Goal: Task Accomplishment & Management: Manage account settings

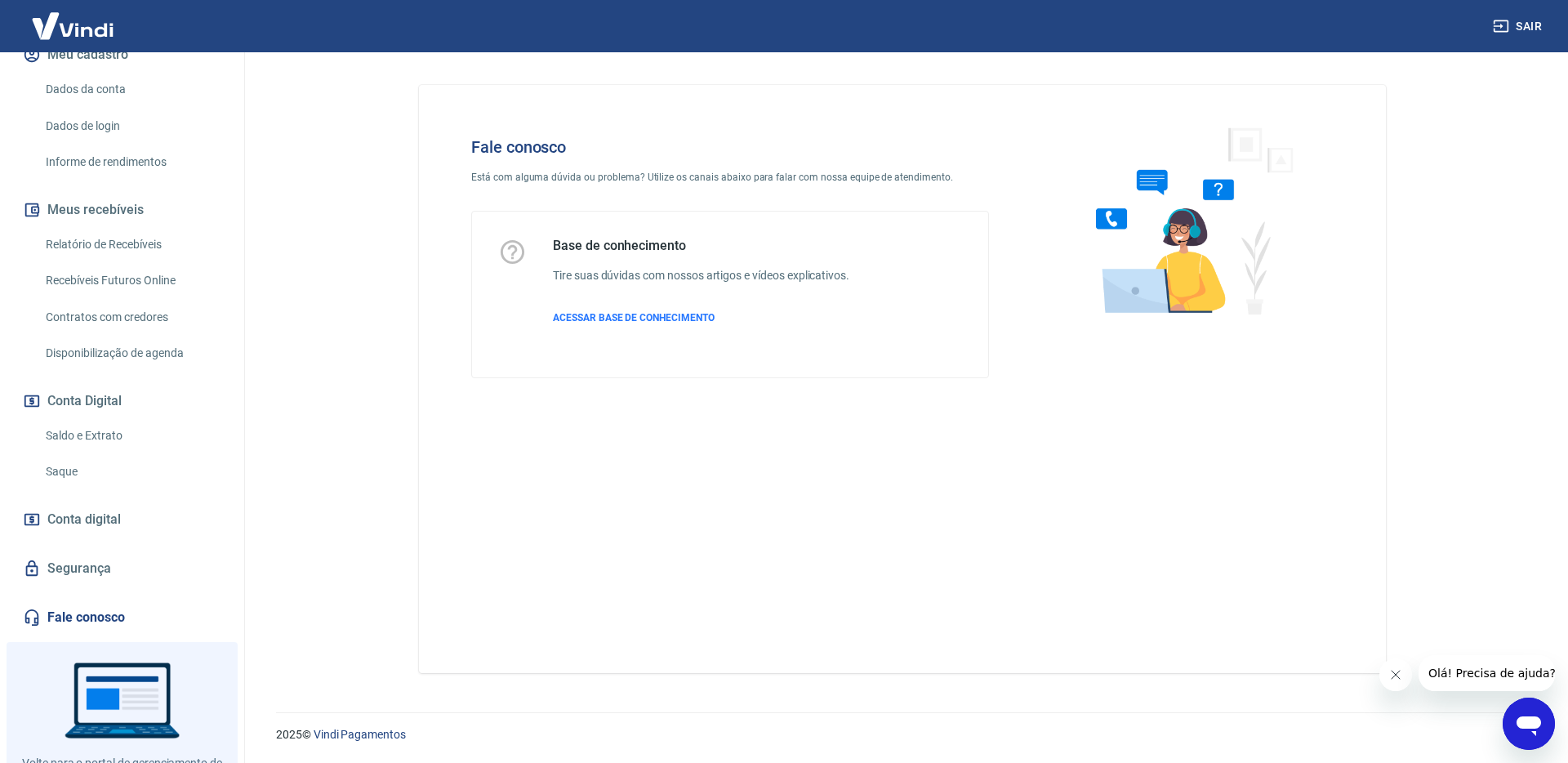
scroll to position [231, 0]
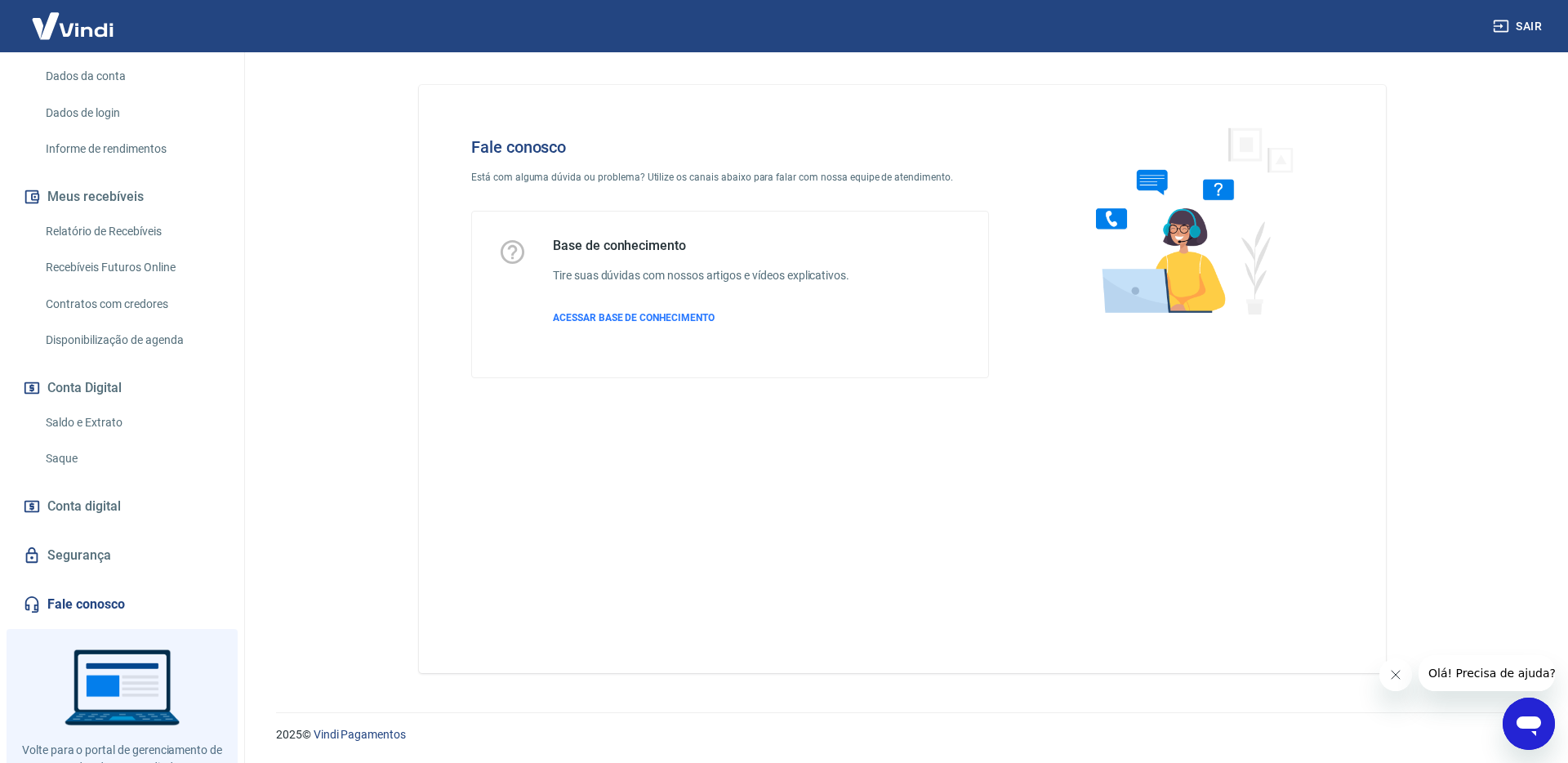
click at [143, 437] on link "Saldo e Extrato" at bounding box center [131, 423] width 185 height 34
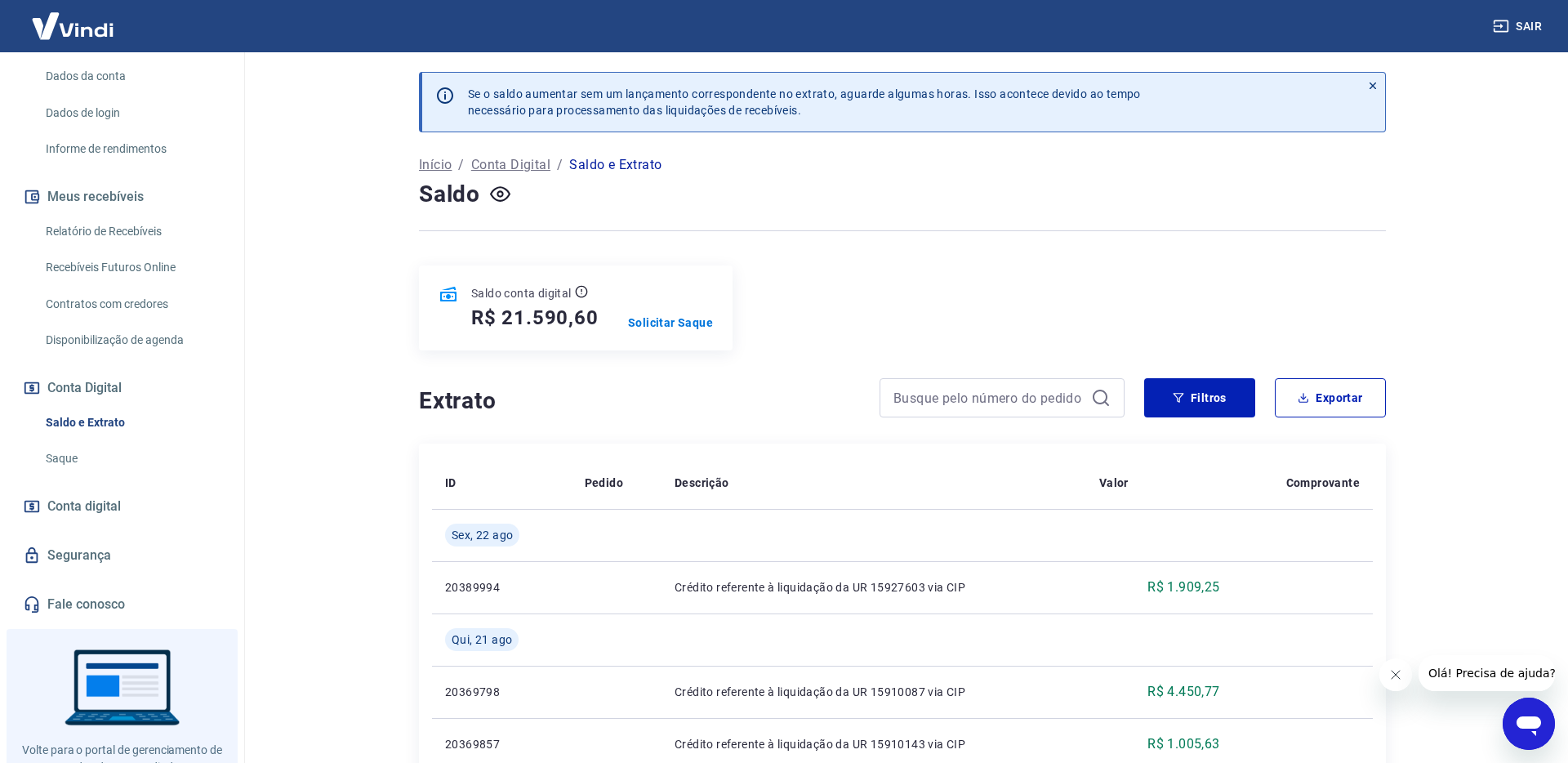
click at [96, 455] on link "Saque" at bounding box center [131, 459] width 185 height 34
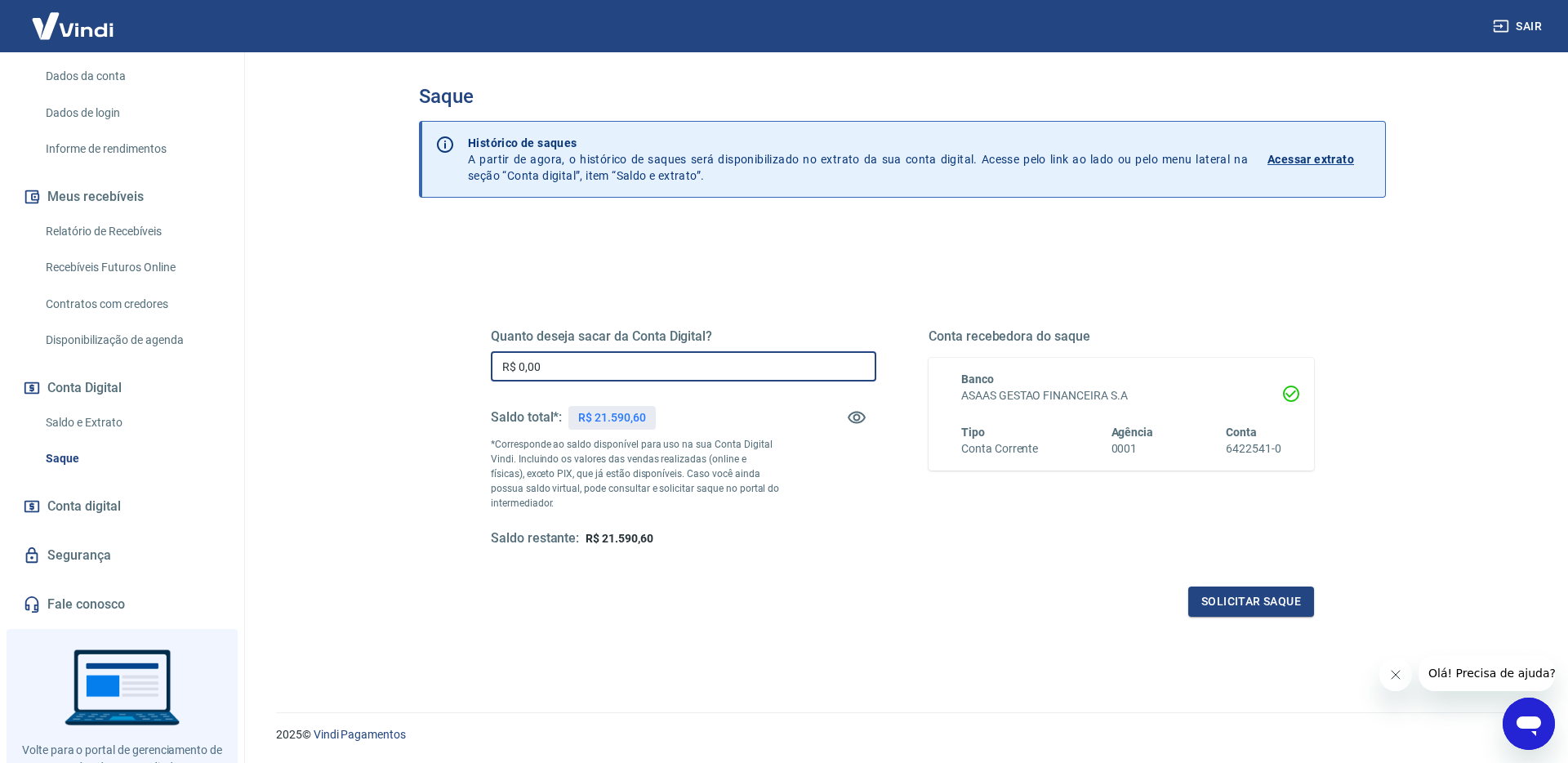
click at [579, 375] on input "R$ 0,00" at bounding box center [684, 366] width 386 height 30
type input "R$ 21.590,60"
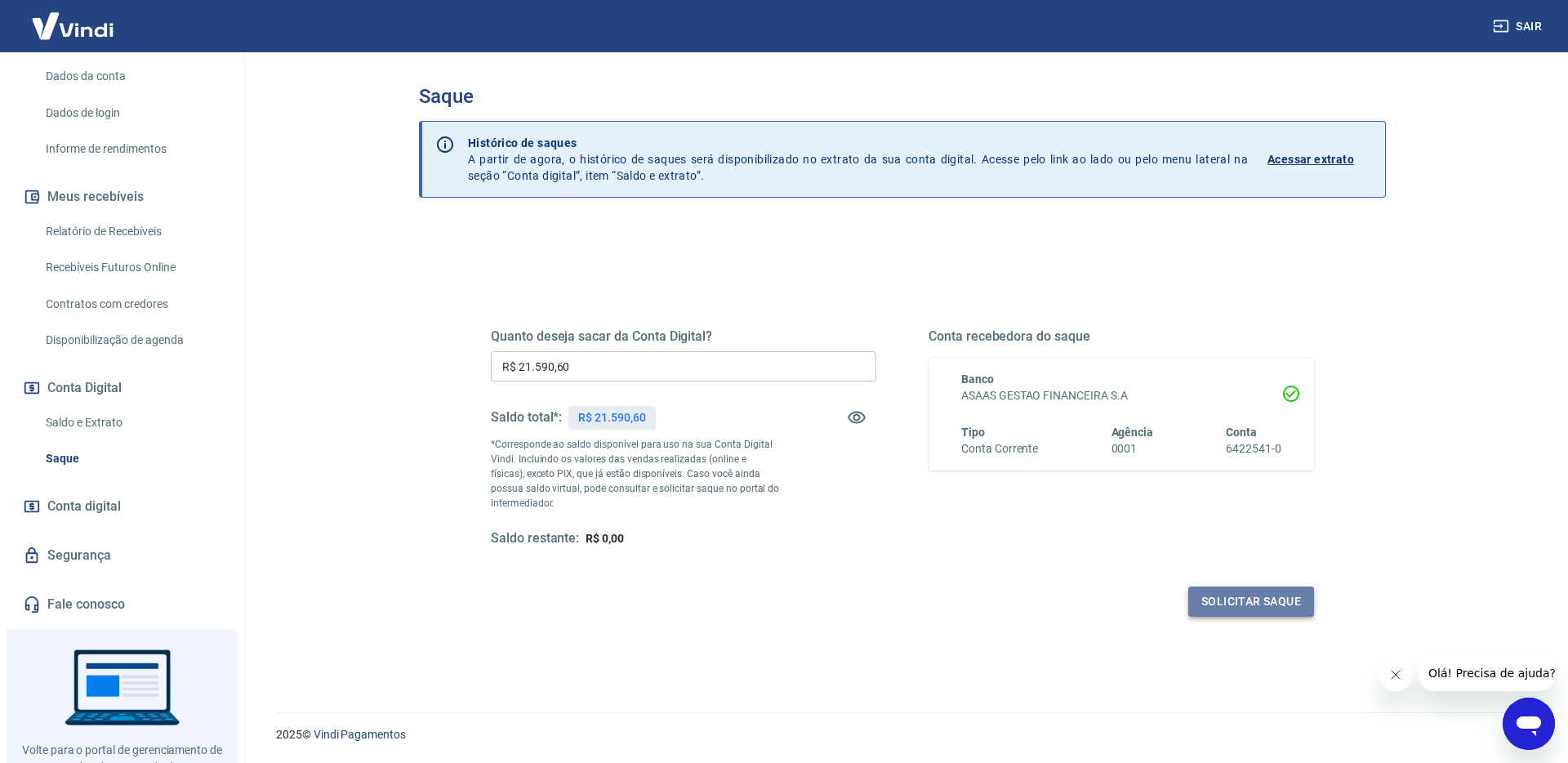
click at [1290, 598] on button "Solicitar saque" at bounding box center [1251, 602] width 125 height 30
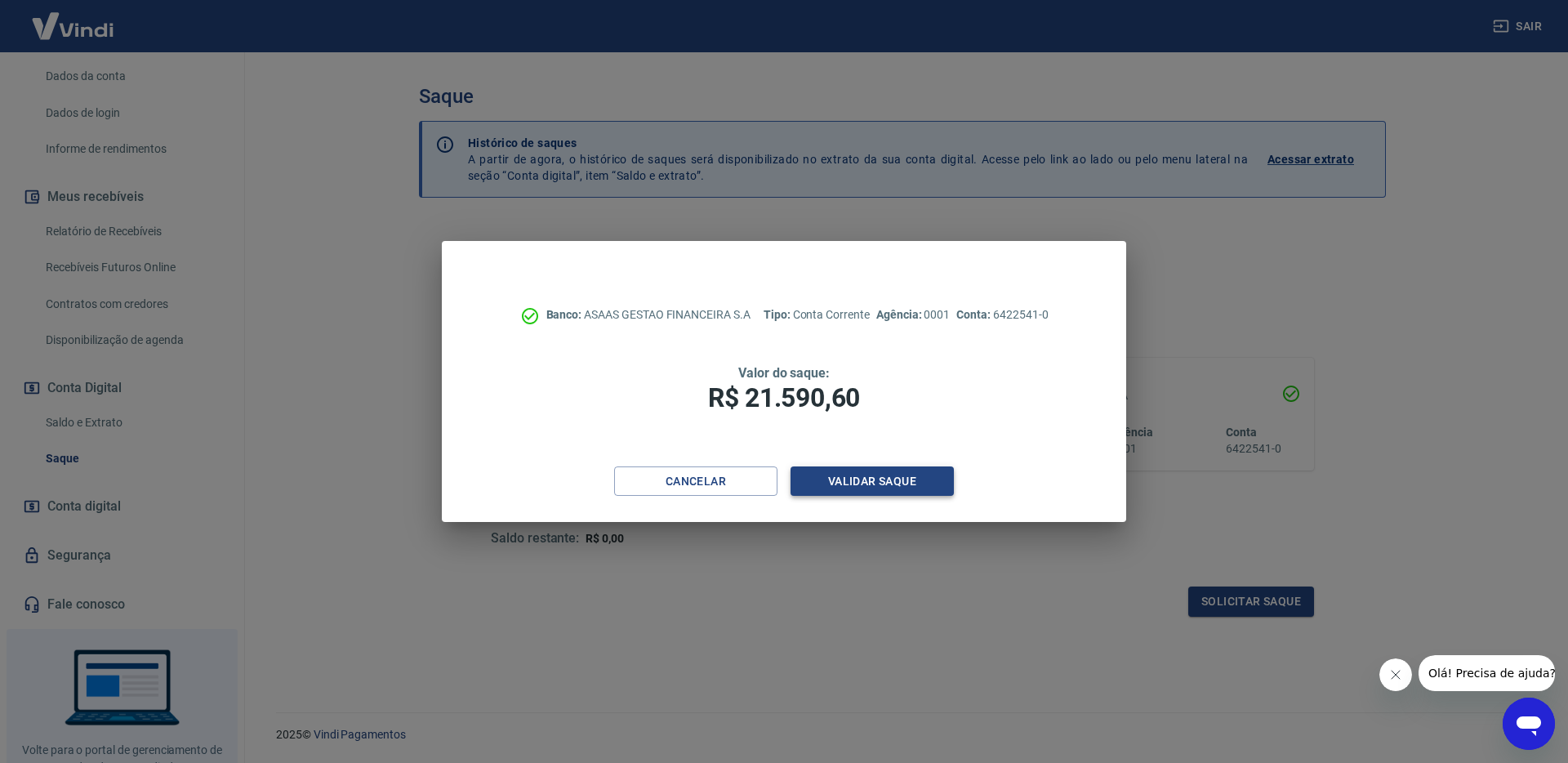
click at [874, 484] on button "Validar saque" at bounding box center [872, 481] width 163 height 30
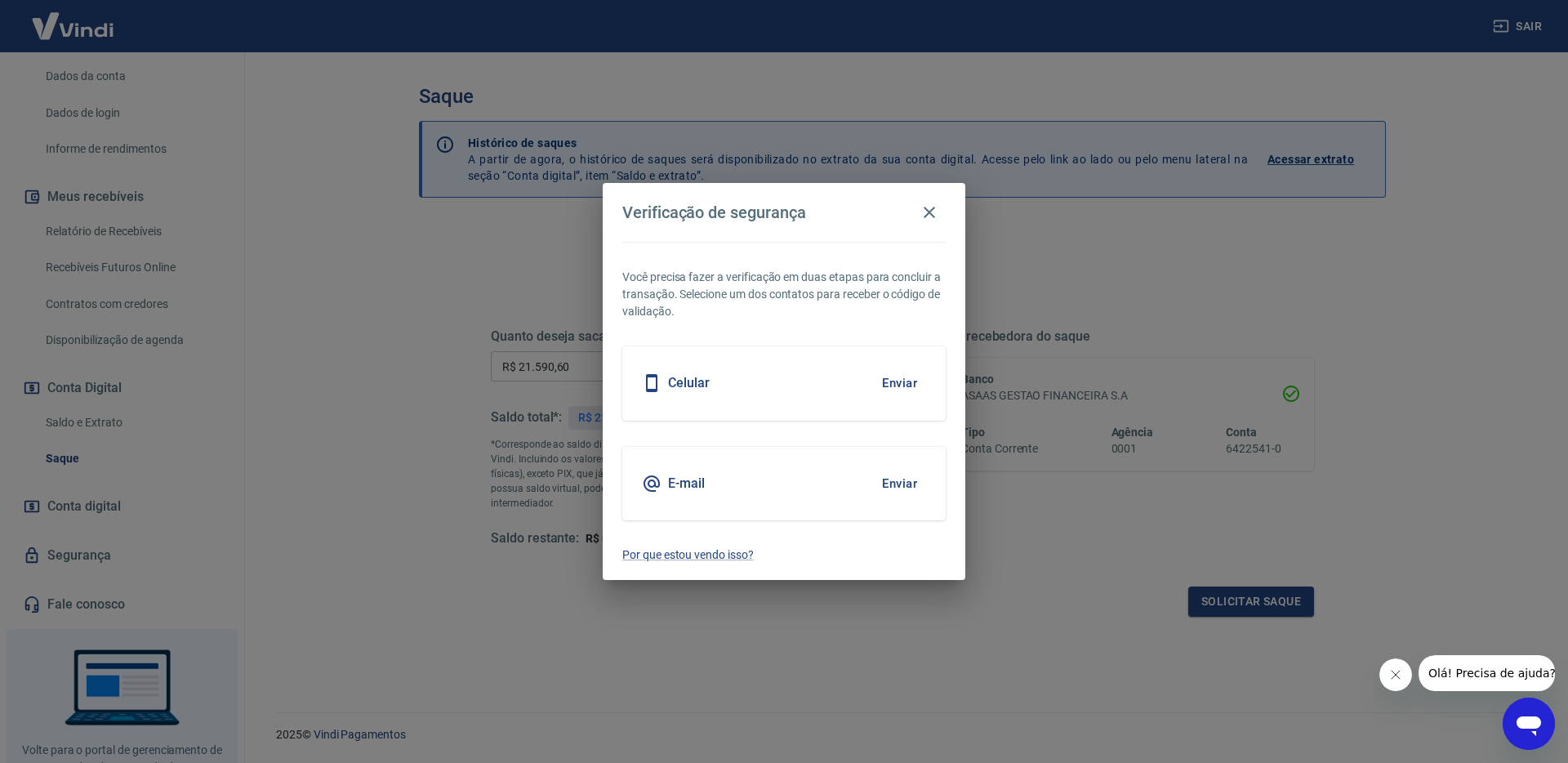
click at [904, 386] on button "Enviar" at bounding box center [899, 383] width 53 height 34
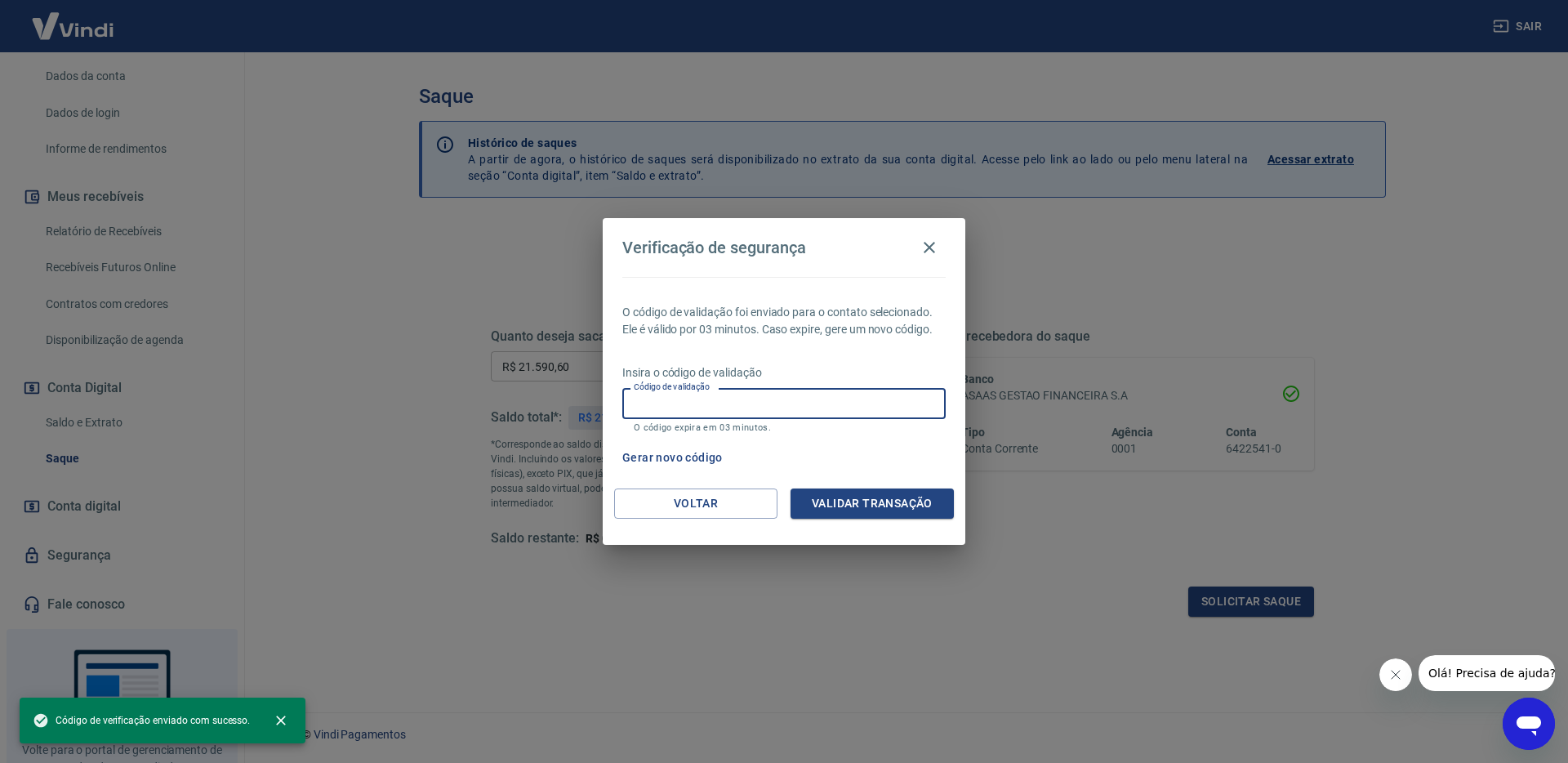
click at [679, 410] on input "Código de validação" at bounding box center [784, 403] width 323 height 30
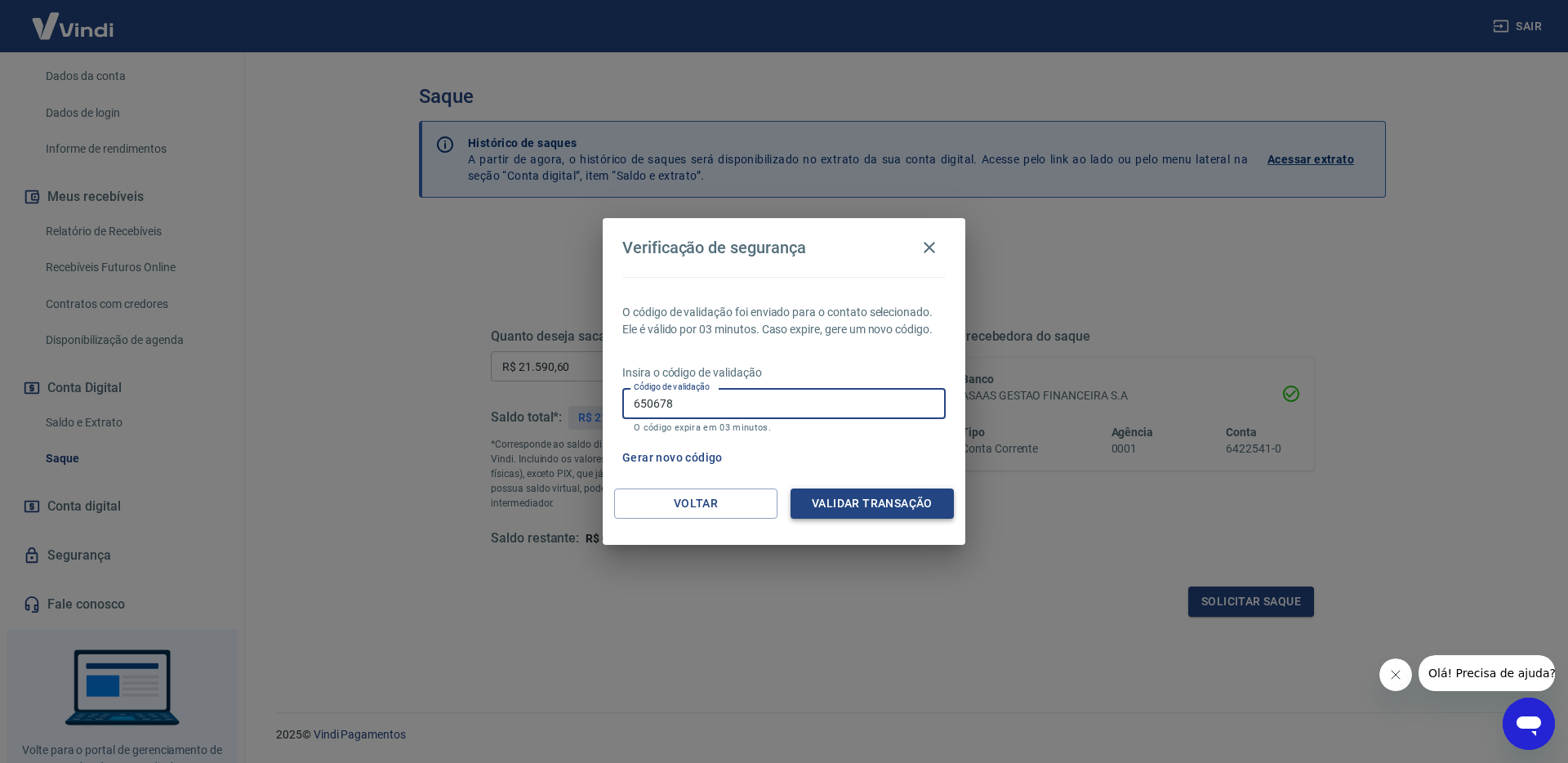
type input "650678"
click at [890, 495] on button "Validar transação" at bounding box center [872, 503] width 163 height 30
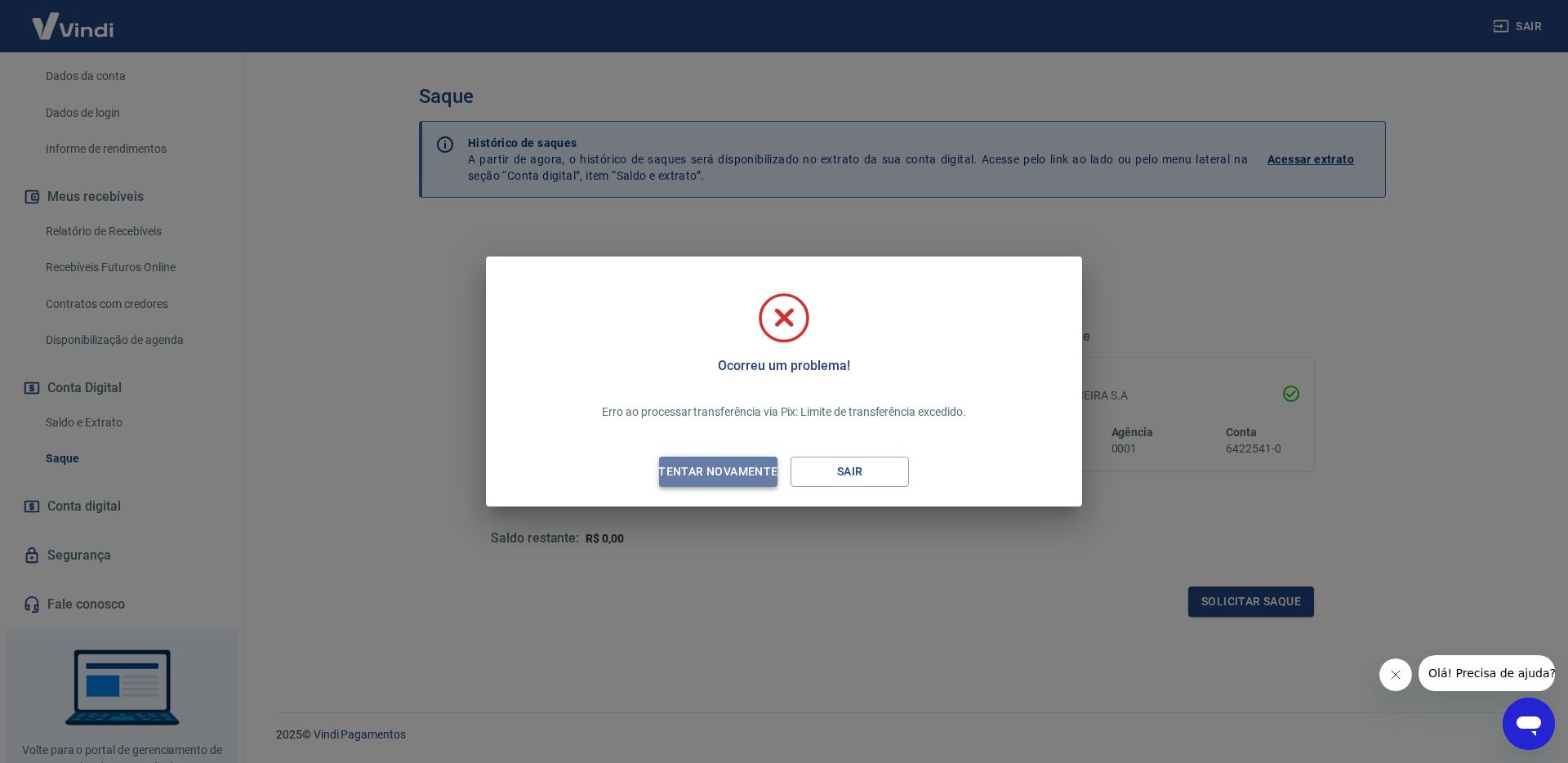
click at [743, 473] on div "Tentar novamente" at bounding box center [717, 472] width 158 height 21
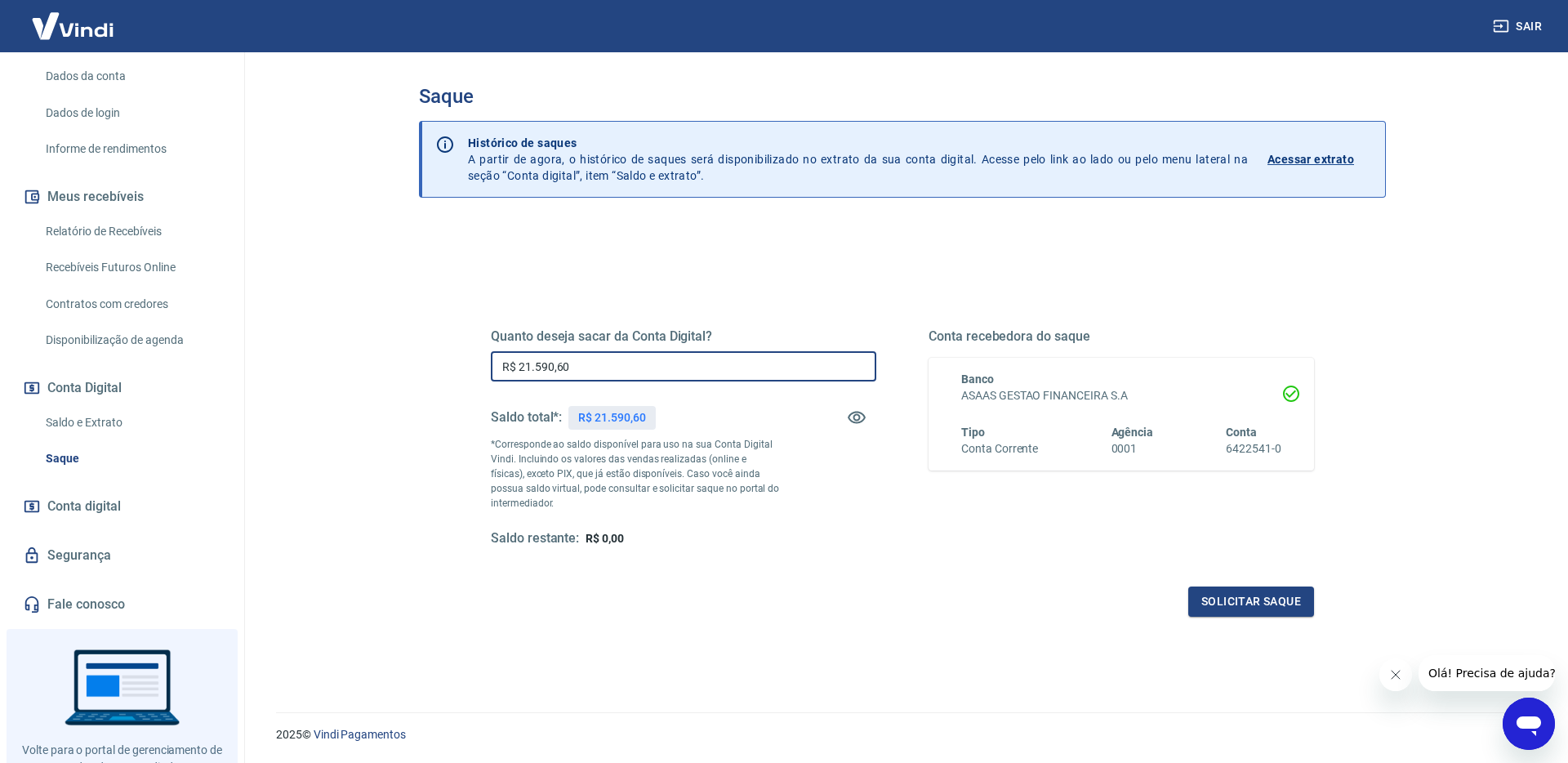
click at [626, 371] on input "R$ 21.590,60" at bounding box center [684, 366] width 386 height 30
type input "R$ 15.000,00"
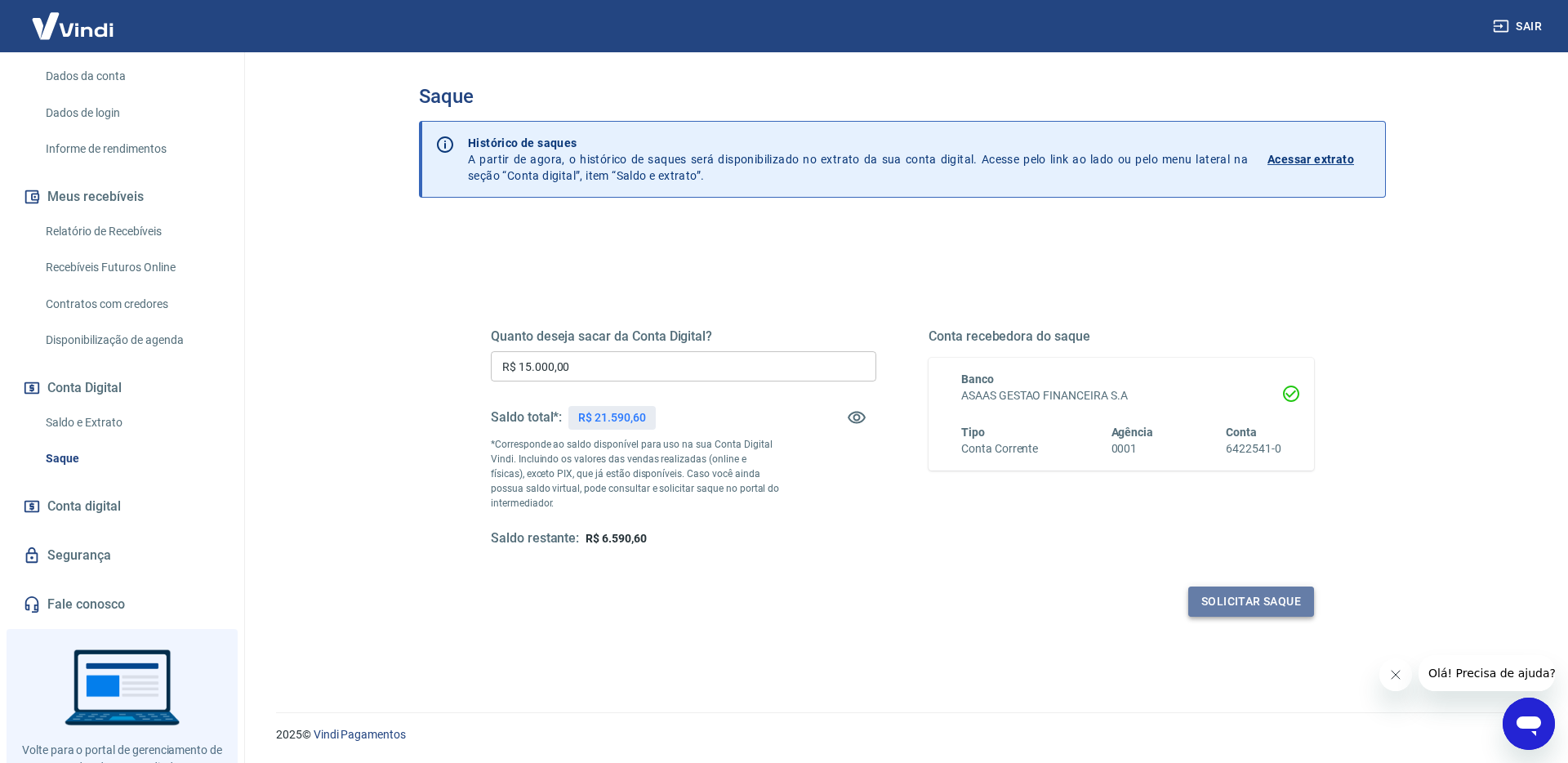
click at [1249, 605] on button "Solicitar saque" at bounding box center [1251, 602] width 125 height 30
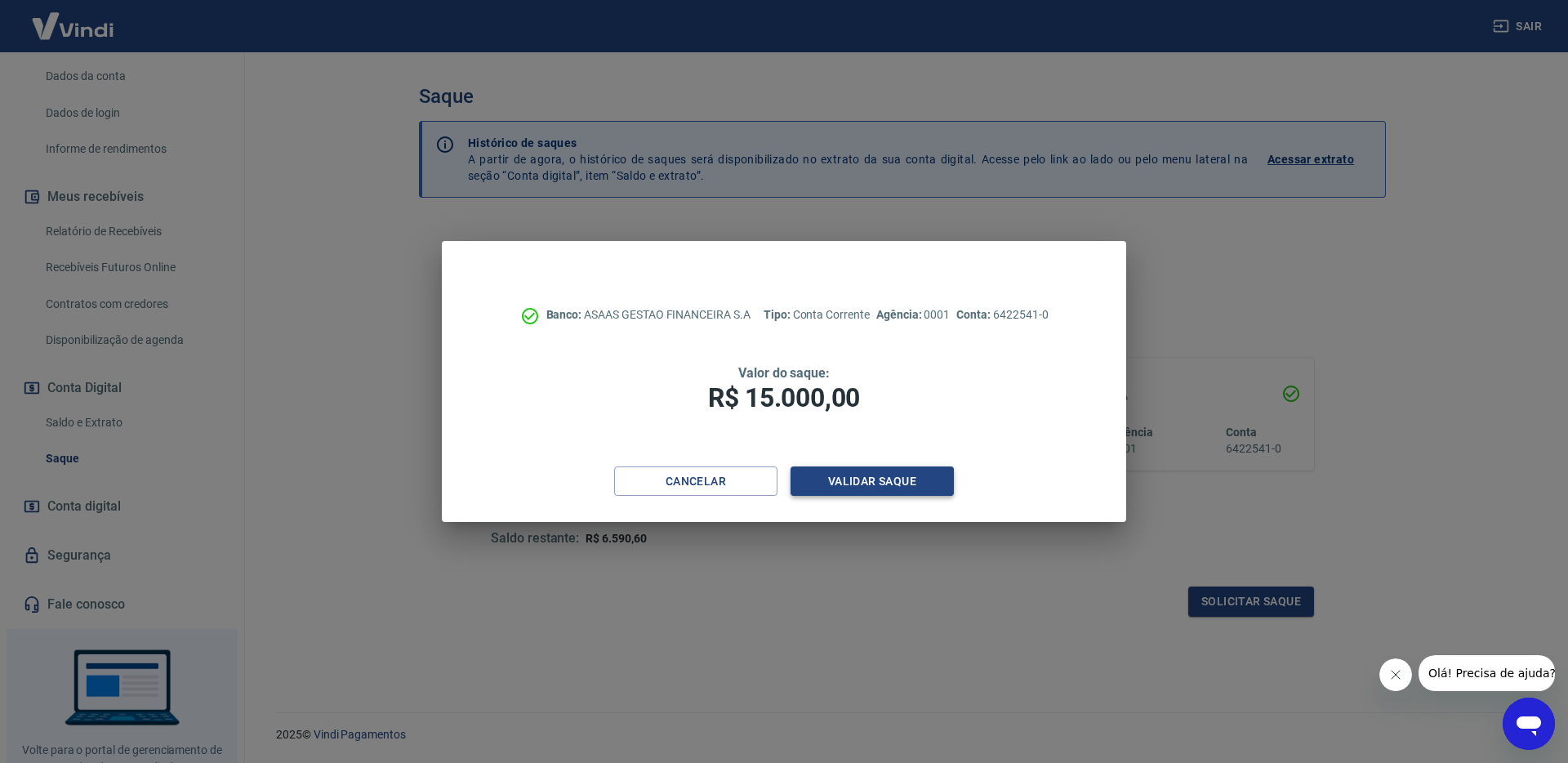
click at [831, 478] on button "Validar saque" at bounding box center [872, 481] width 163 height 30
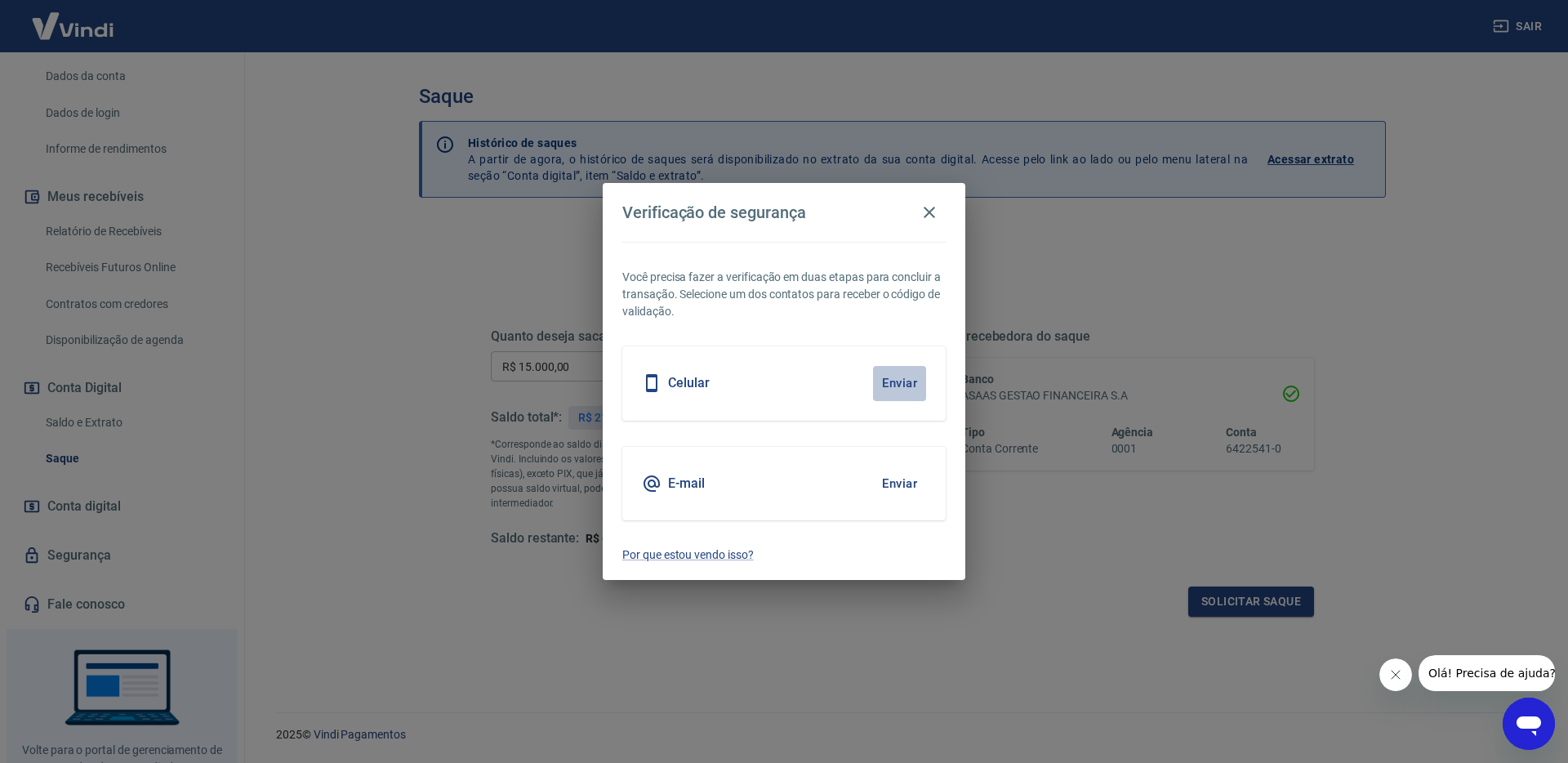
click at [880, 391] on button "Enviar" at bounding box center [899, 383] width 53 height 34
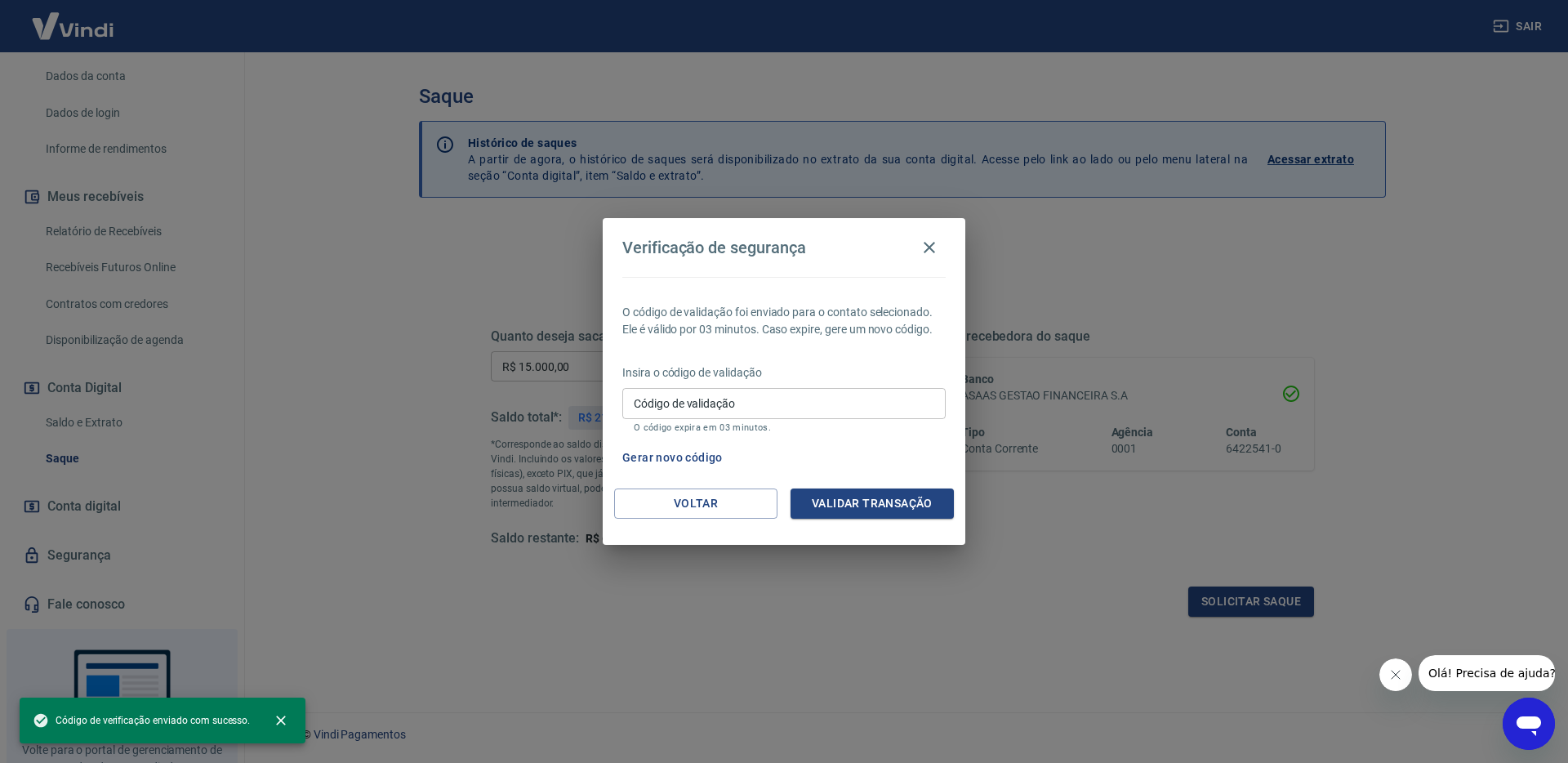
click at [769, 407] on input "Código de validação" at bounding box center [784, 403] width 323 height 30
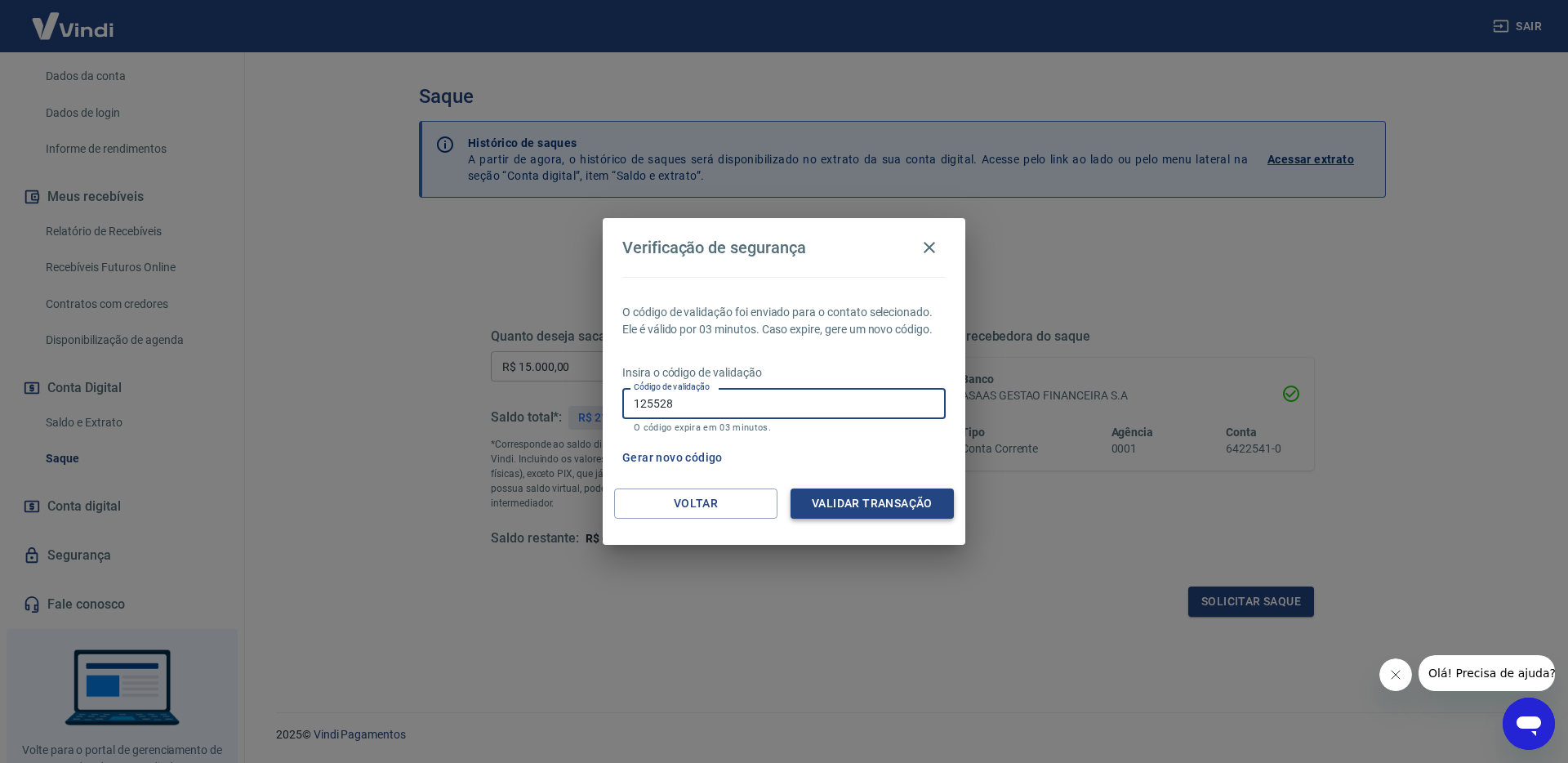
type input "125528"
click at [851, 503] on button "Validar transação" at bounding box center [872, 503] width 163 height 30
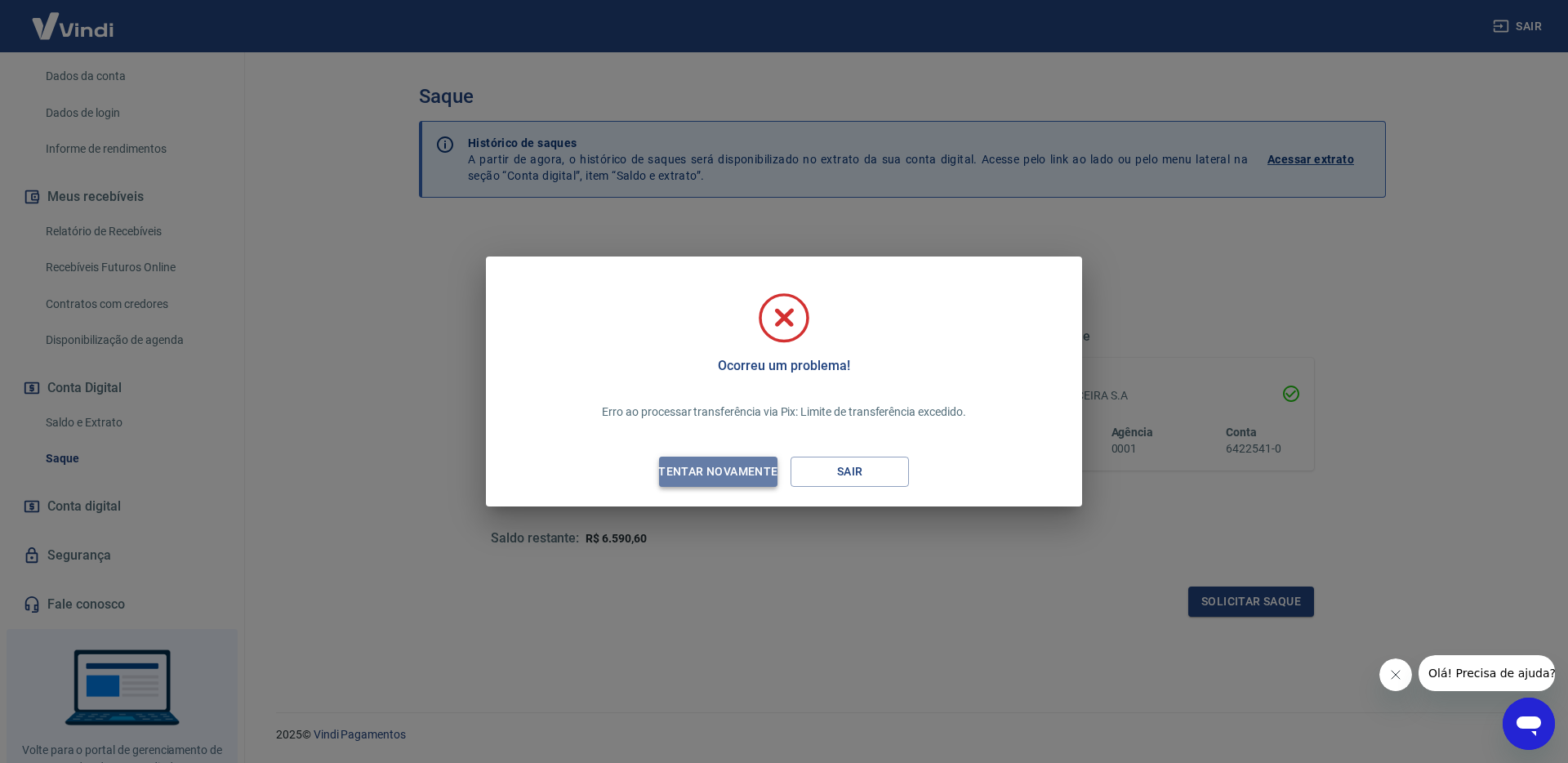
click at [746, 477] on div "Tentar novamente" at bounding box center [717, 472] width 158 height 21
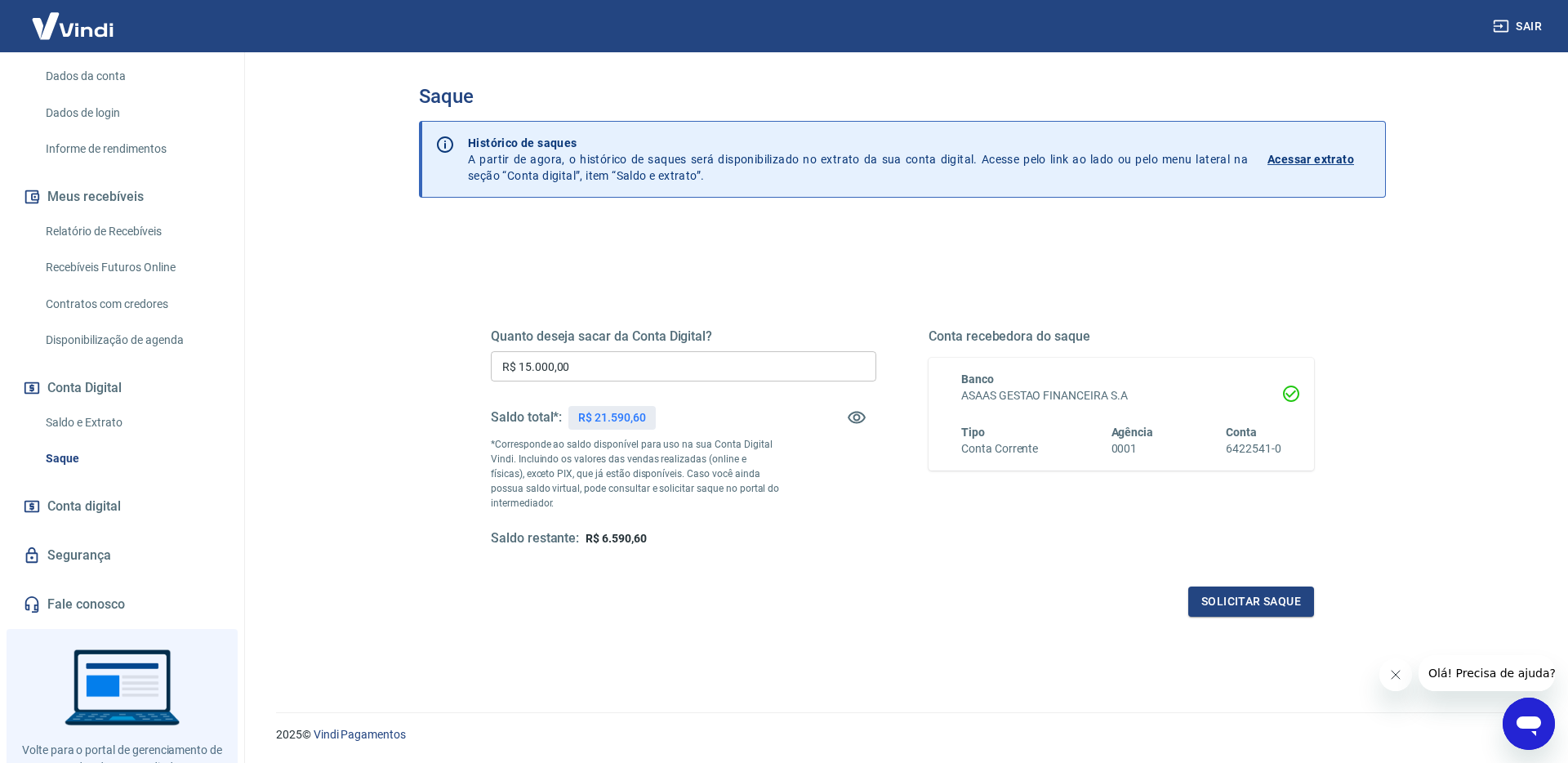
click at [606, 373] on input "R$ 15.000,00" at bounding box center [684, 366] width 386 height 30
type input "R$ 10.000,00"
click at [1256, 600] on button "Solicitar saque" at bounding box center [1251, 602] width 125 height 30
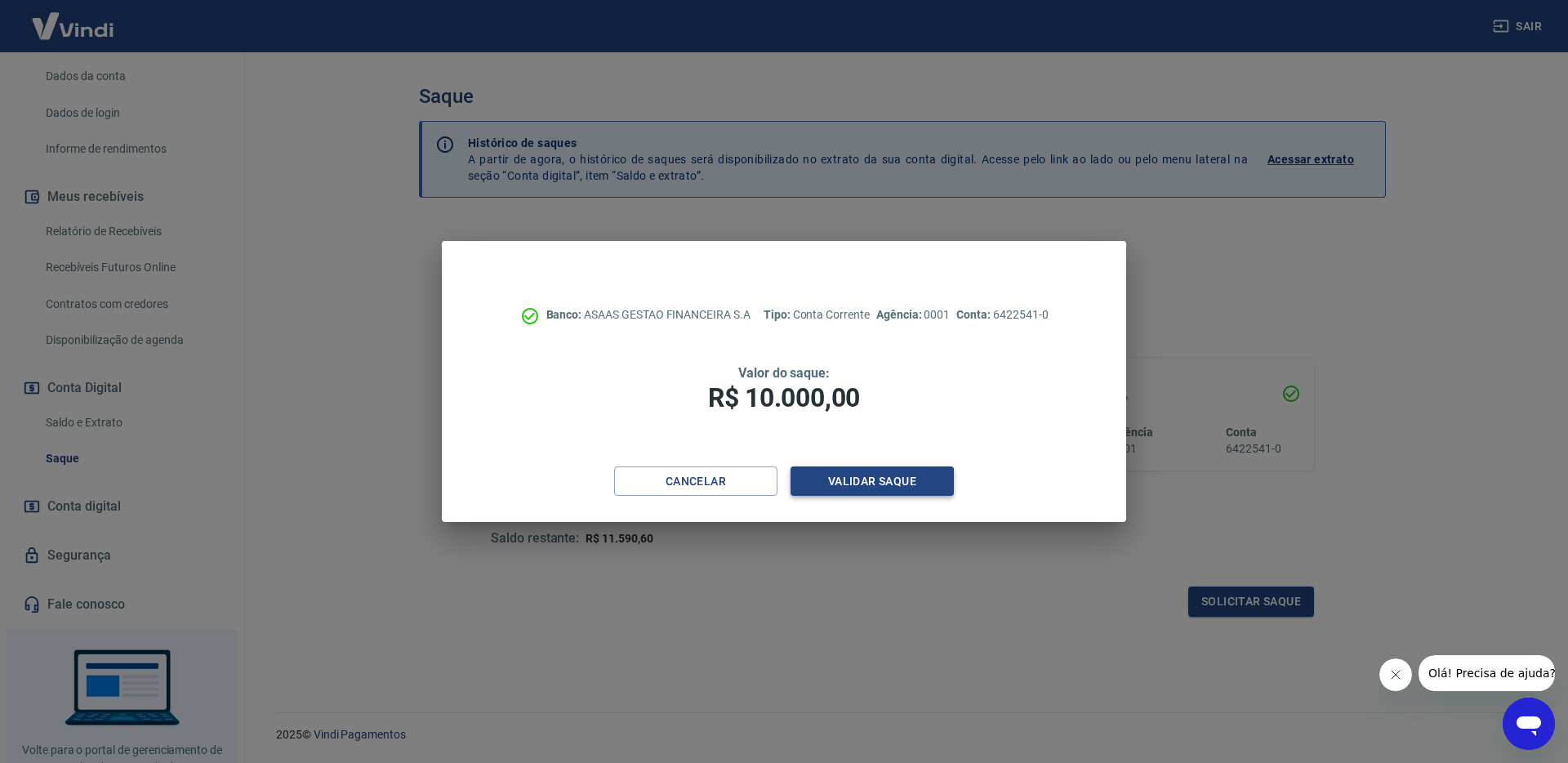
click at [861, 474] on button "Validar saque" at bounding box center [872, 481] width 163 height 30
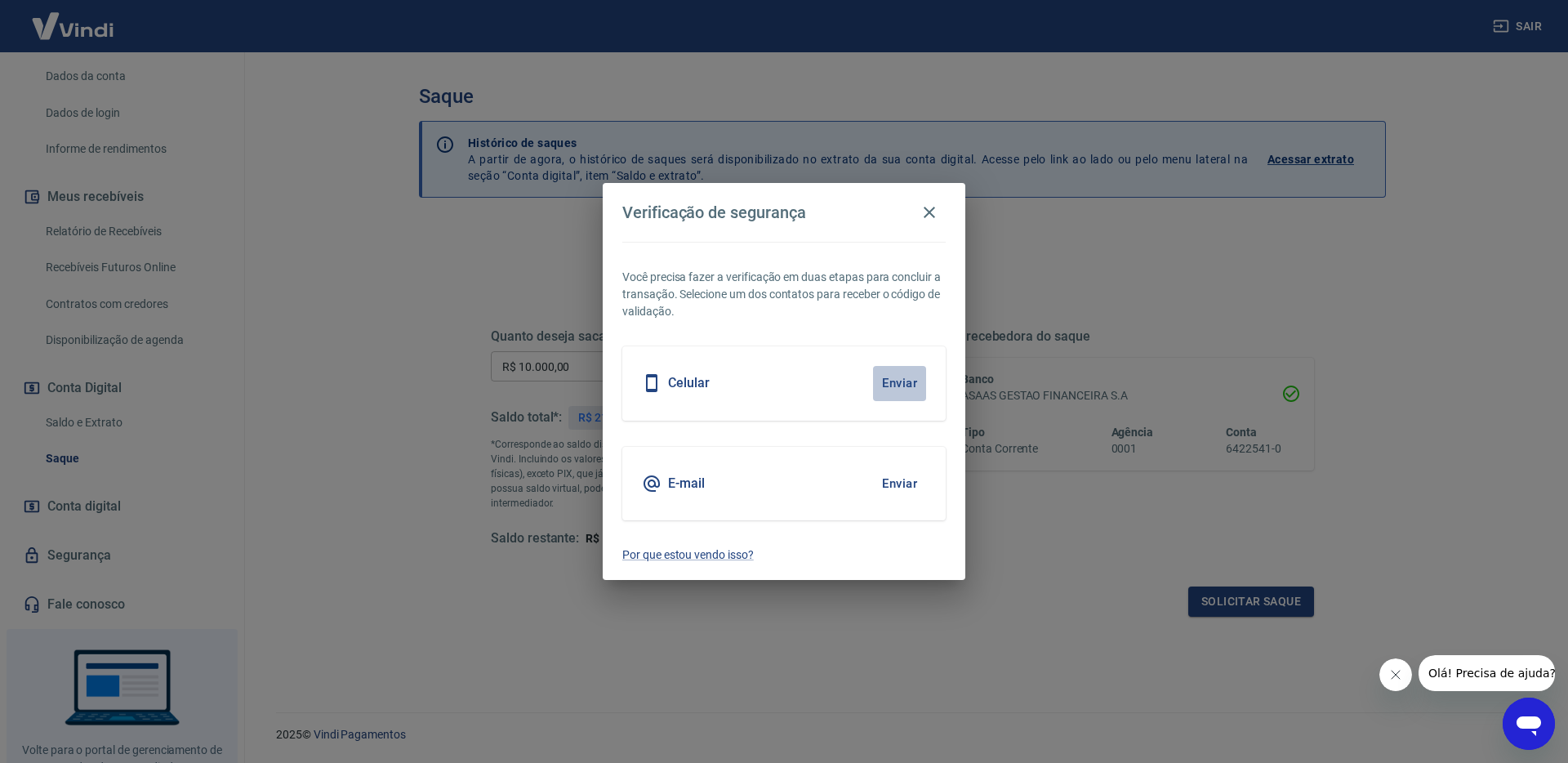
click at [903, 389] on button "Enviar" at bounding box center [899, 383] width 53 height 34
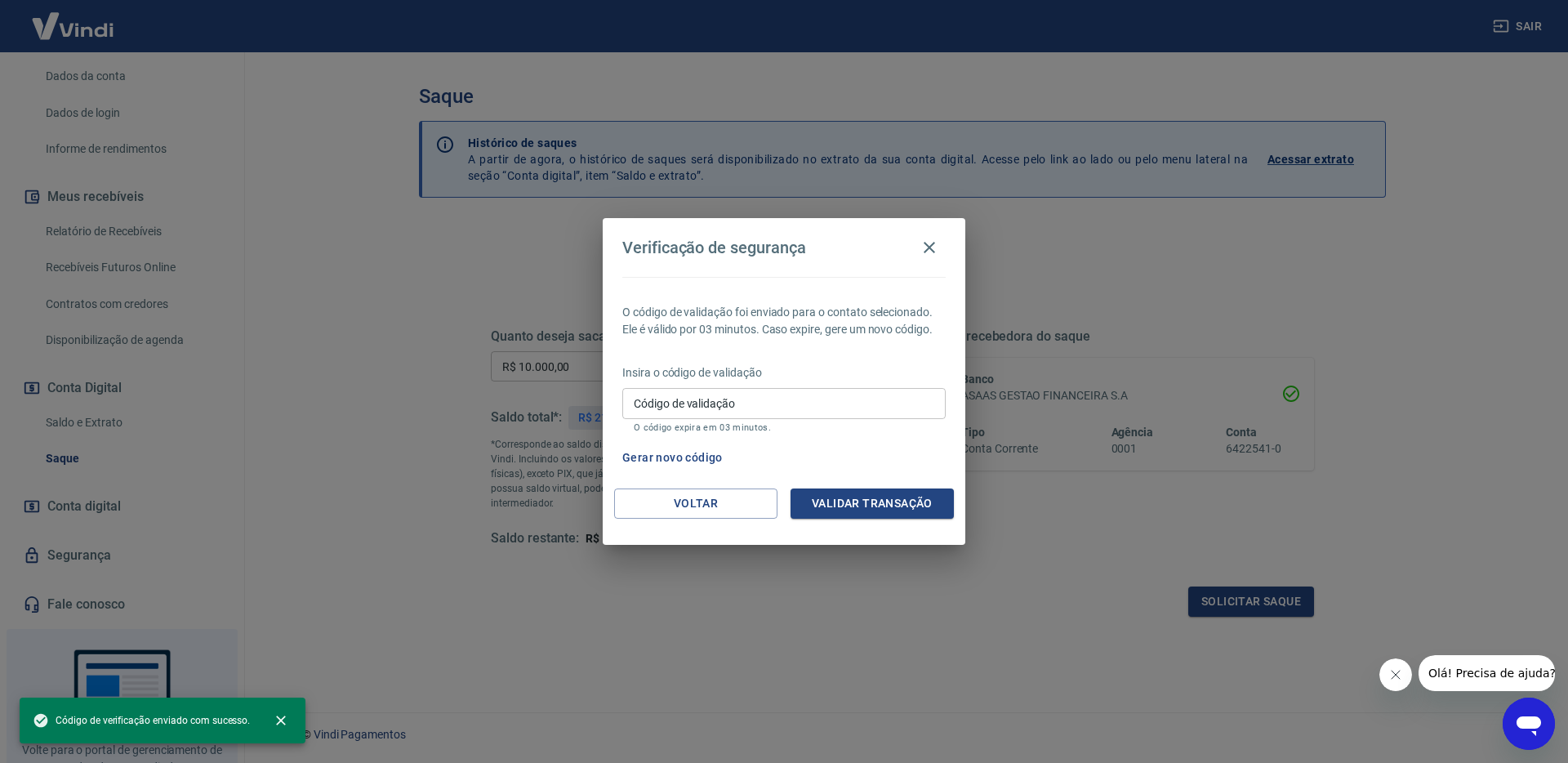
click at [830, 384] on div "Insira o código de validação Código de validação Código de validação O código e…" at bounding box center [784, 399] width 323 height 71
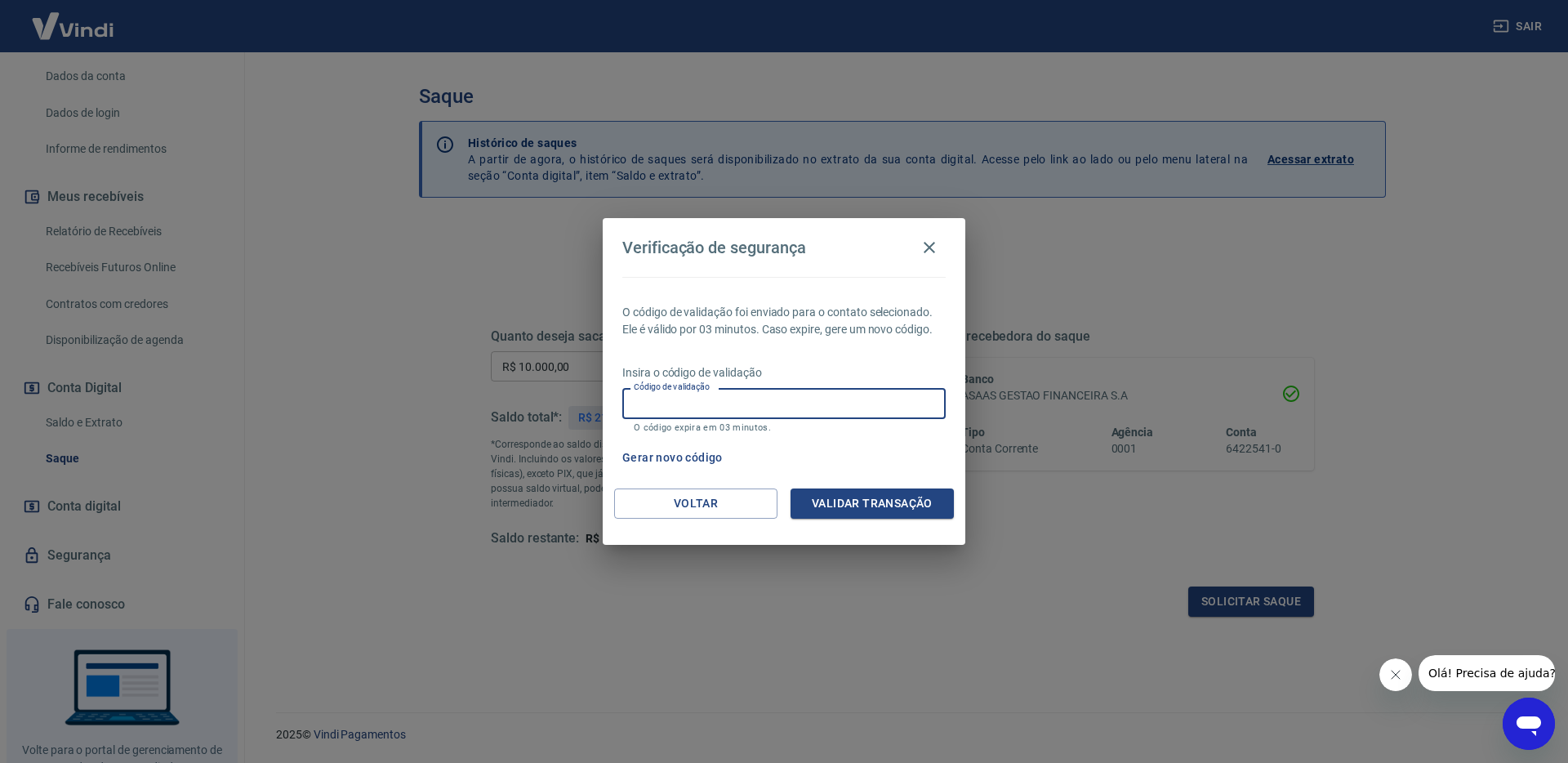
click at [814, 395] on input "Código de validação" at bounding box center [784, 403] width 323 height 30
type input "770419"
click at [926, 505] on button "Validar transação" at bounding box center [872, 503] width 163 height 30
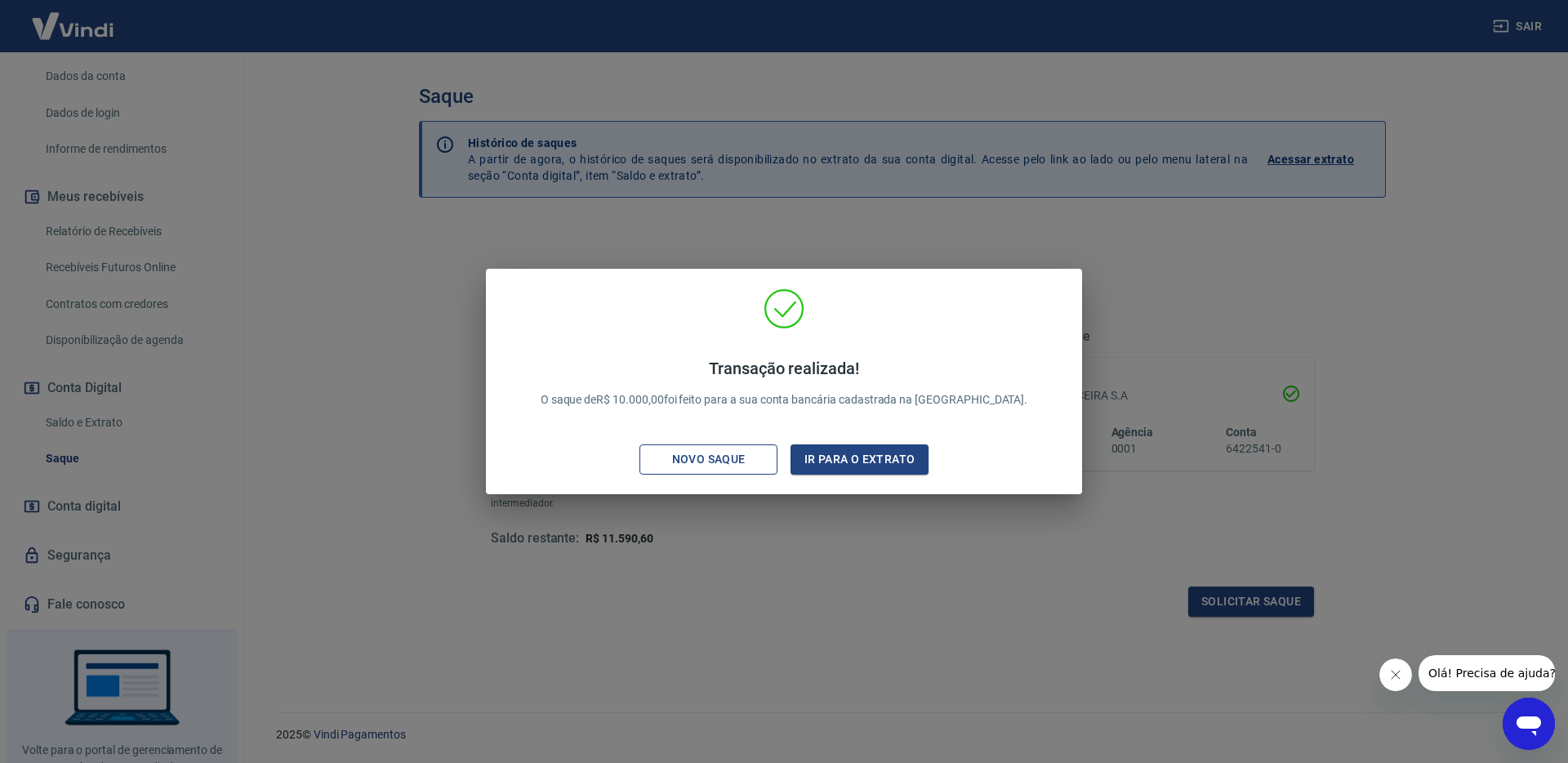
click at [720, 454] on div "Novo saque" at bounding box center [708, 460] width 112 height 21
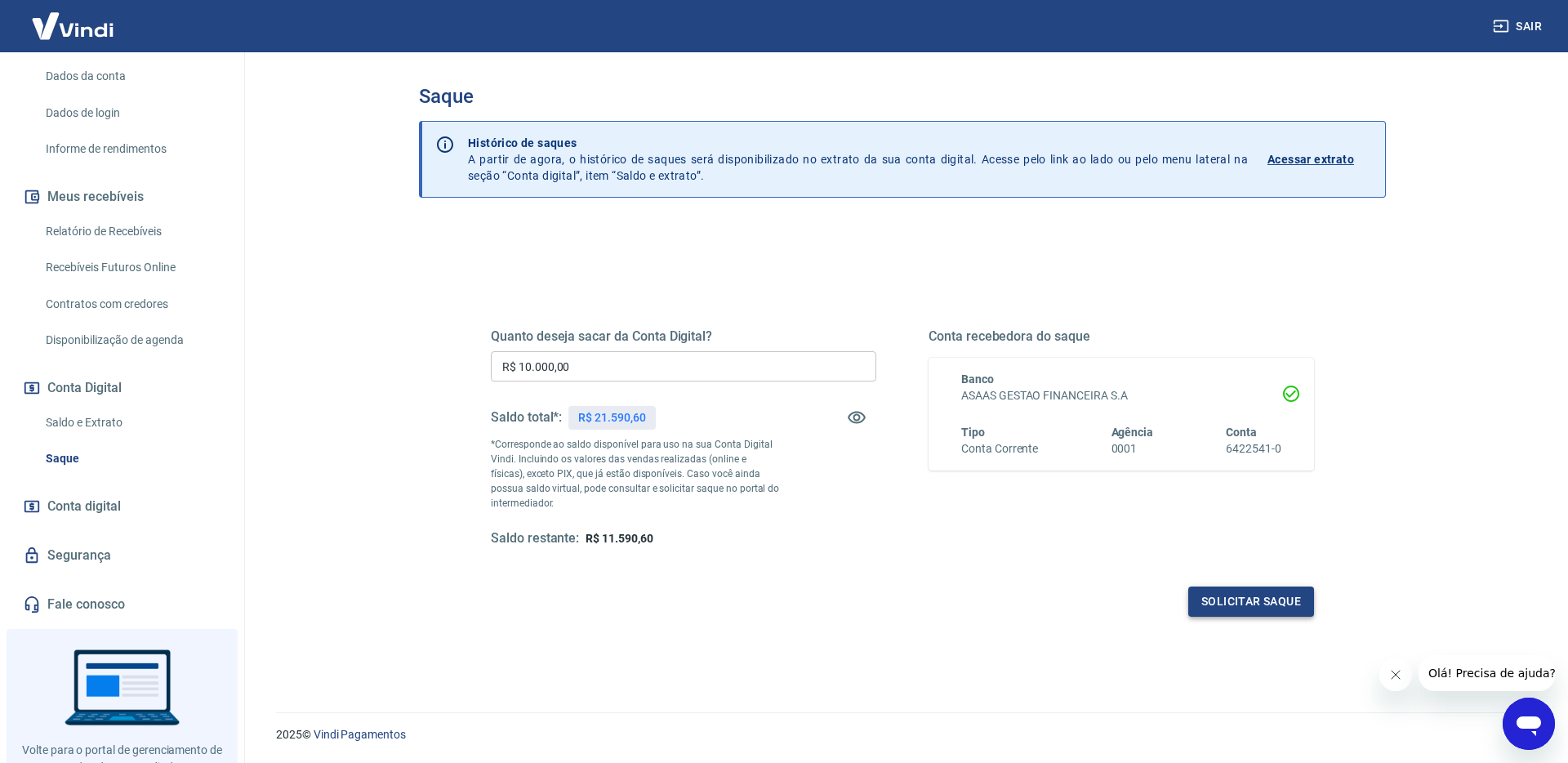
click at [1227, 600] on button "Solicitar saque" at bounding box center [1251, 602] width 125 height 30
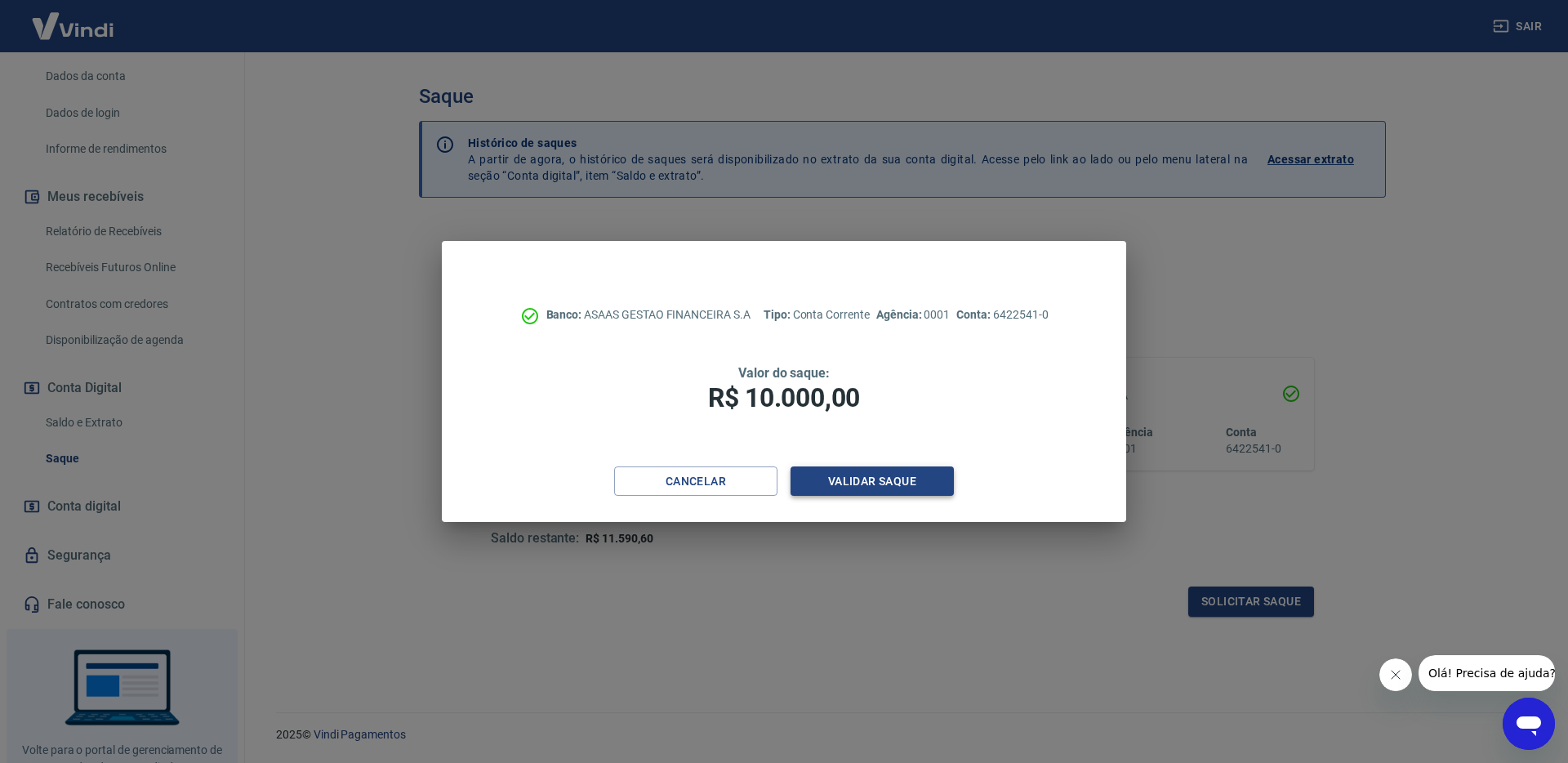
click at [864, 481] on button "Validar saque" at bounding box center [872, 481] width 163 height 30
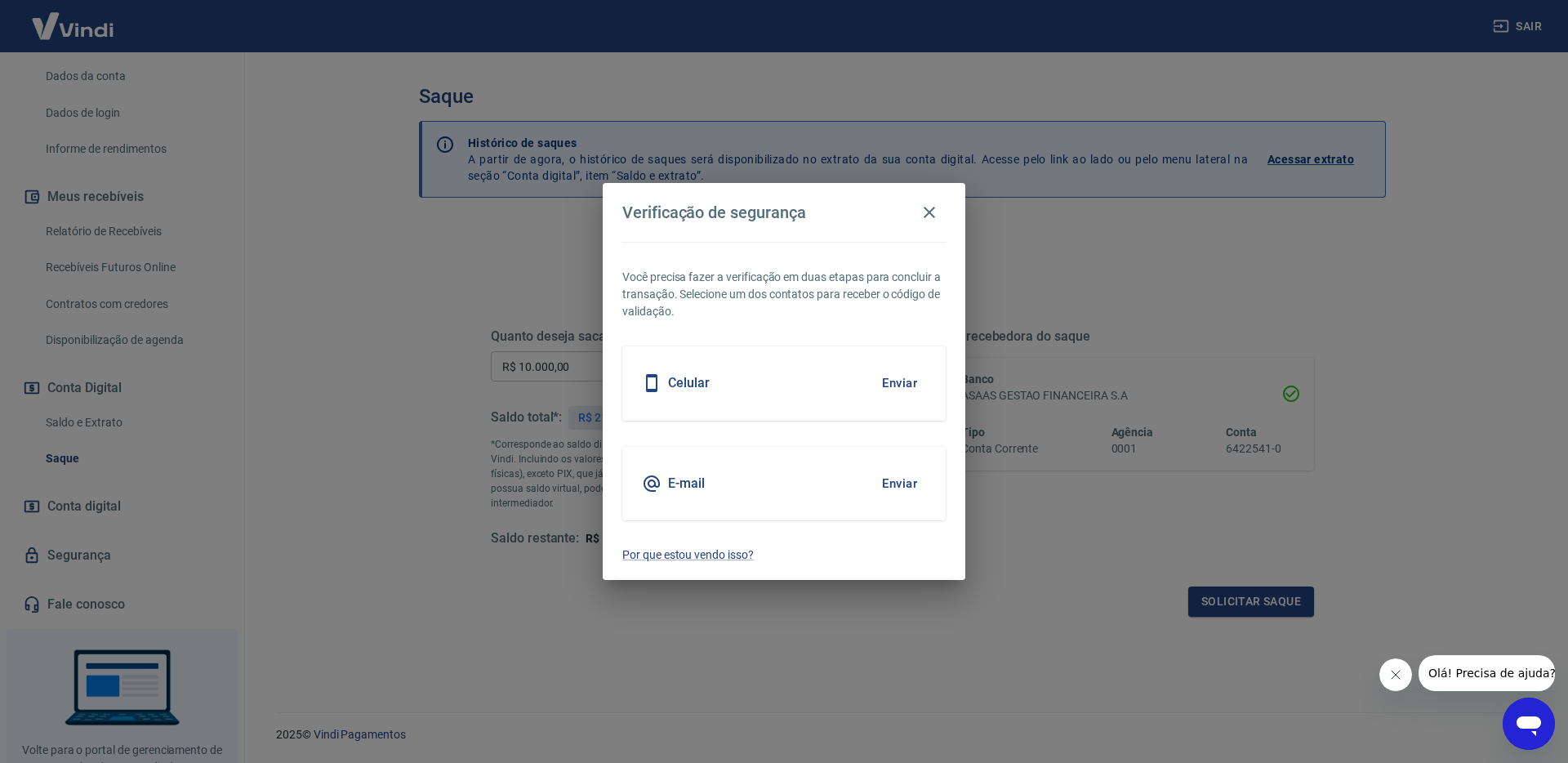
click at [891, 389] on button "Enviar" at bounding box center [899, 383] width 53 height 34
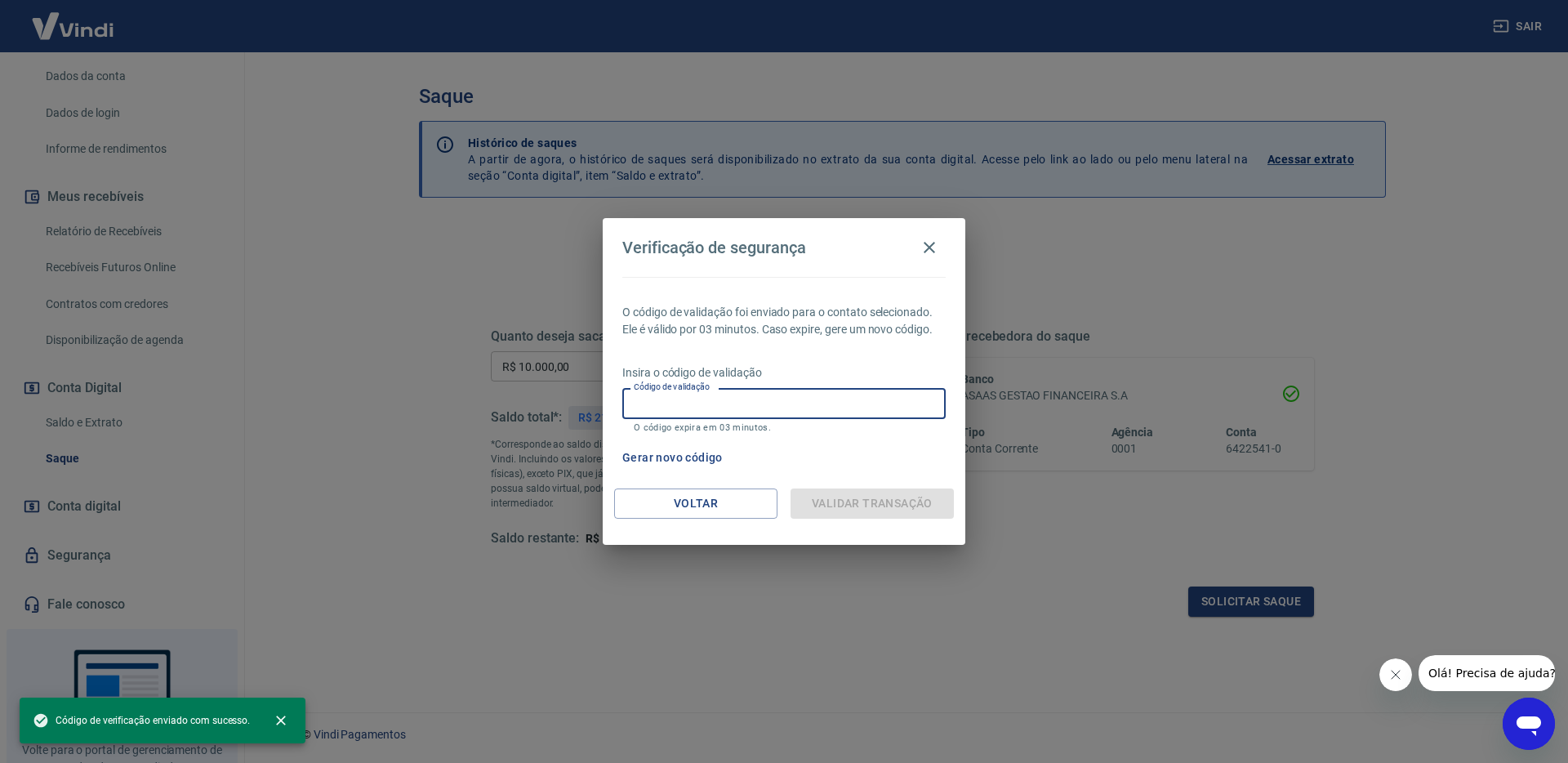
click at [807, 395] on input "Código de validação" at bounding box center [784, 403] width 323 height 30
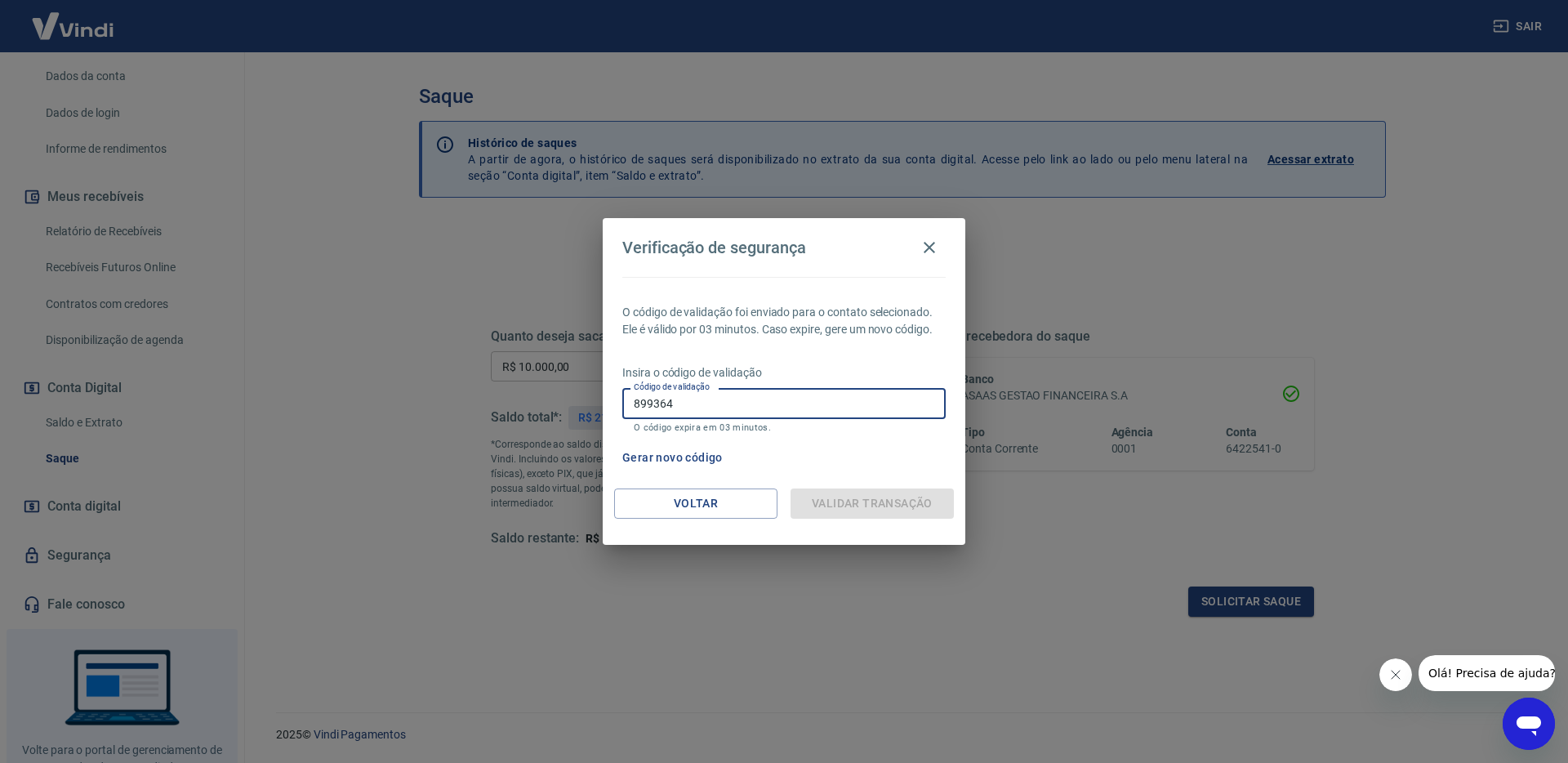
click at [819, 361] on div "O código de validação foi enviado para o contato selecionado. Ele é válido por …" at bounding box center [784, 382] width 363 height 212
click at [754, 396] on input "899364" at bounding box center [784, 403] width 323 height 30
type input "899364"
click at [822, 437] on div "O código de validação foi enviado para o contato selecionado. Ele é válido por …" at bounding box center [784, 382] width 363 height 212
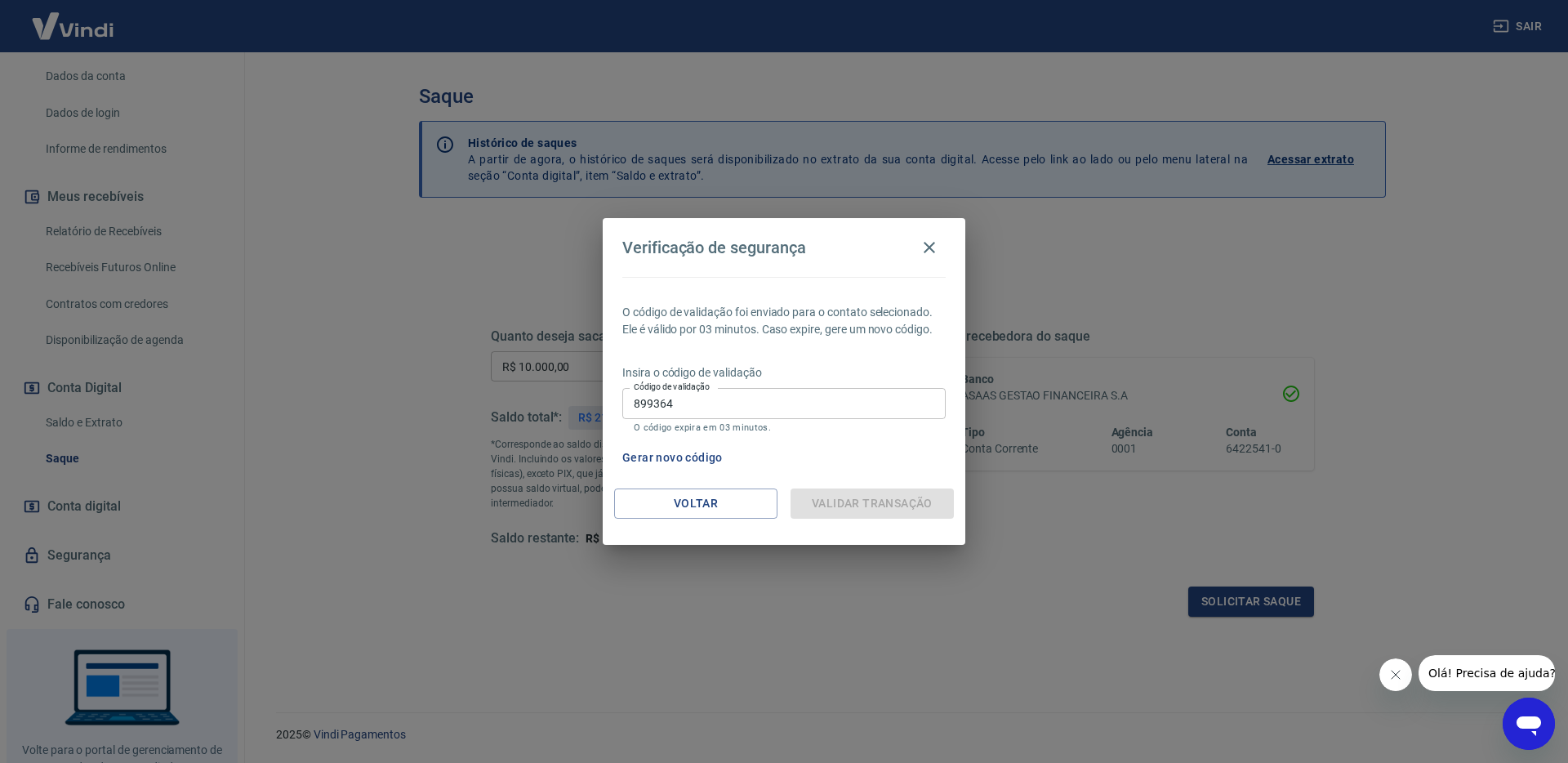
click at [859, 498] on div "Validar transação" at bounding box center [872, 503] width 163 height 30
click at [930, 244] on icon "button" at bounding box center [930, 248] width 20 height 20
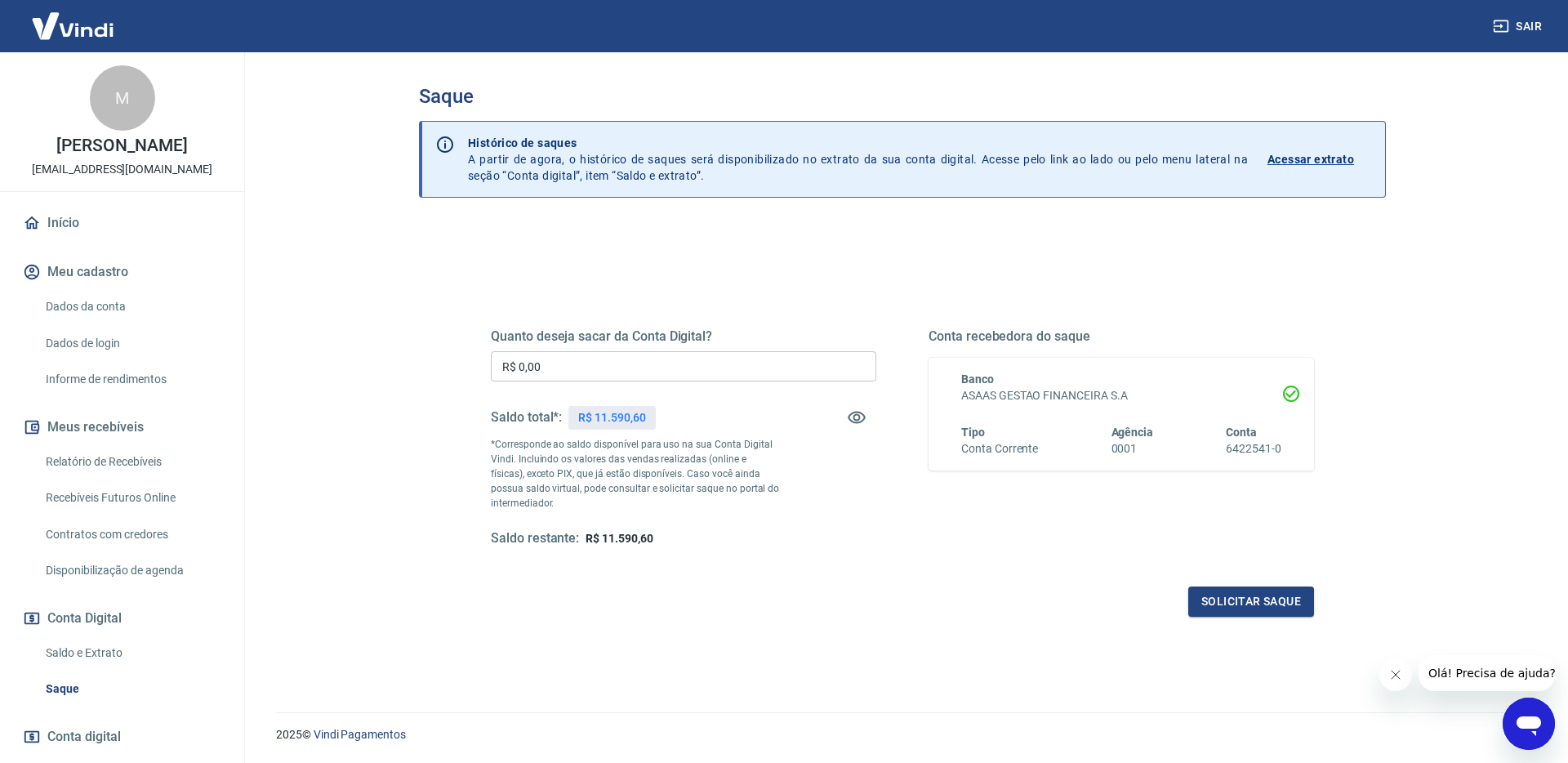
click at [601, 352] on input "R$ 0,00" at bounding box center [684, 366] width 386 height 30
click at [606, 368] on input "R$ 0,00" at bounding box center [684, 366] width 386 height 30
type input "R$ 10.000,00"
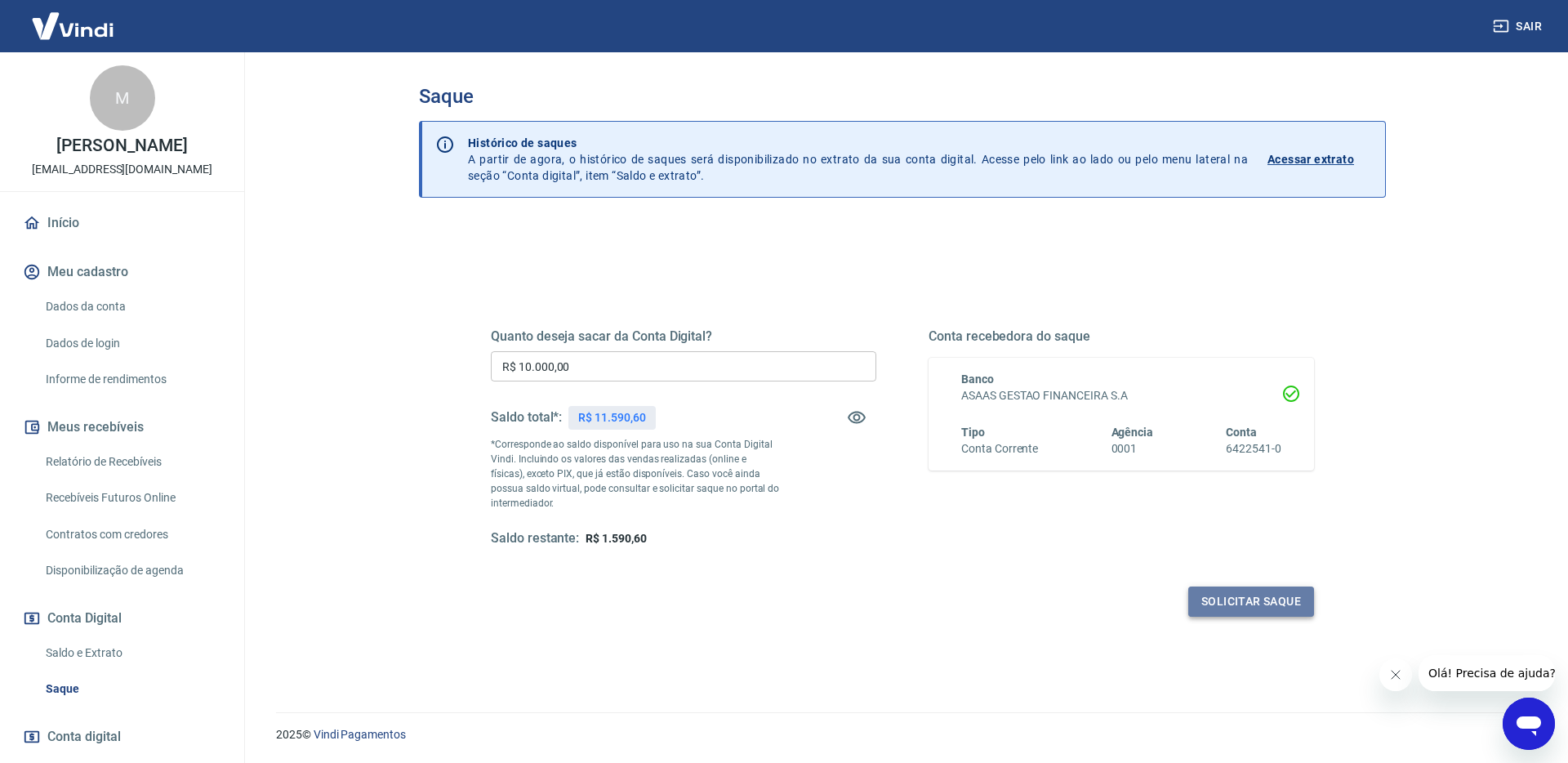
click at [1222, 594] on button "Solicitar saque" at bounding box center [1251, 602] width 125 height 30
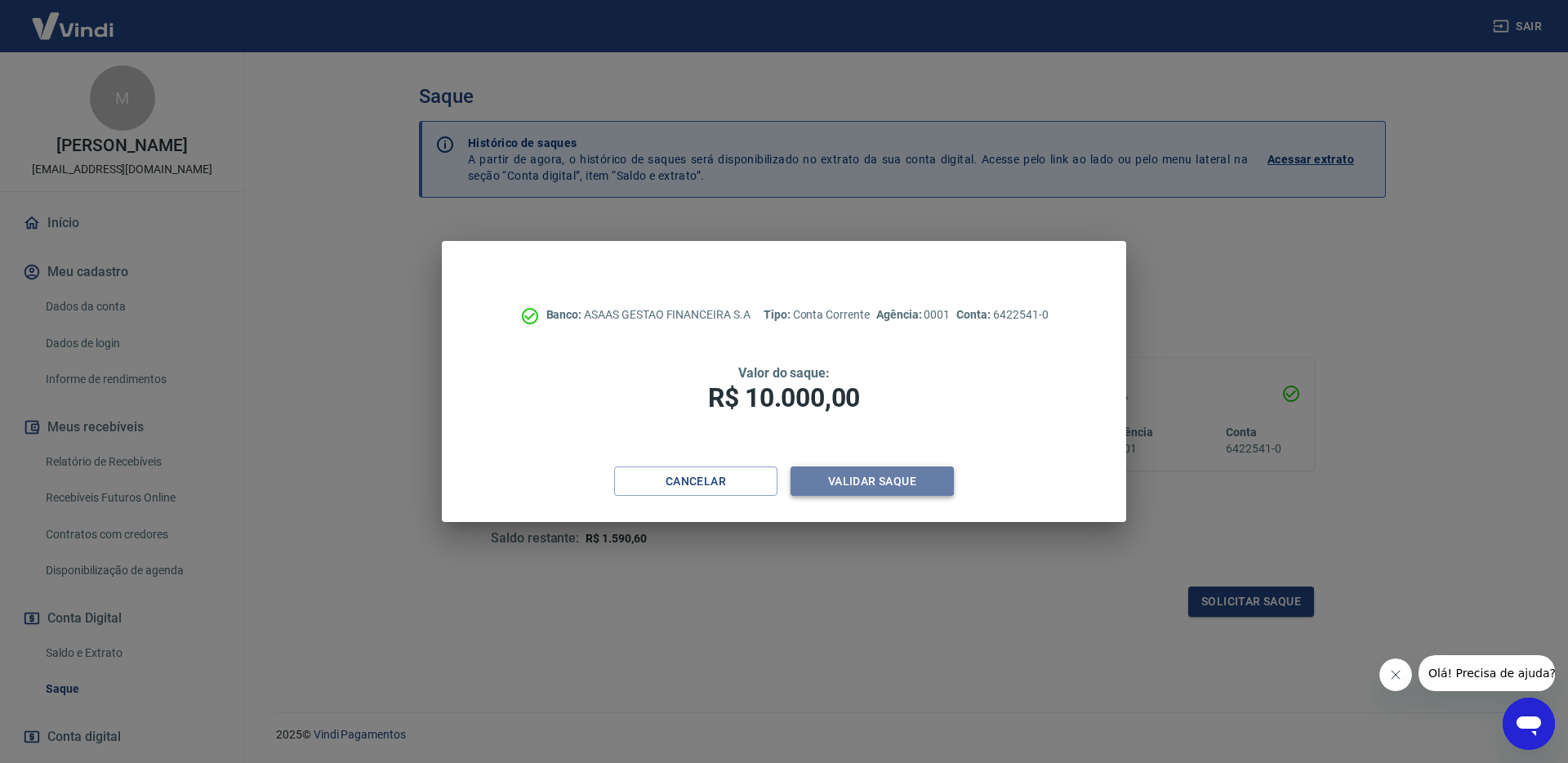
click at [913, 484] on button "Validar saque" at bounding box center [872, 481] width 163 height 30
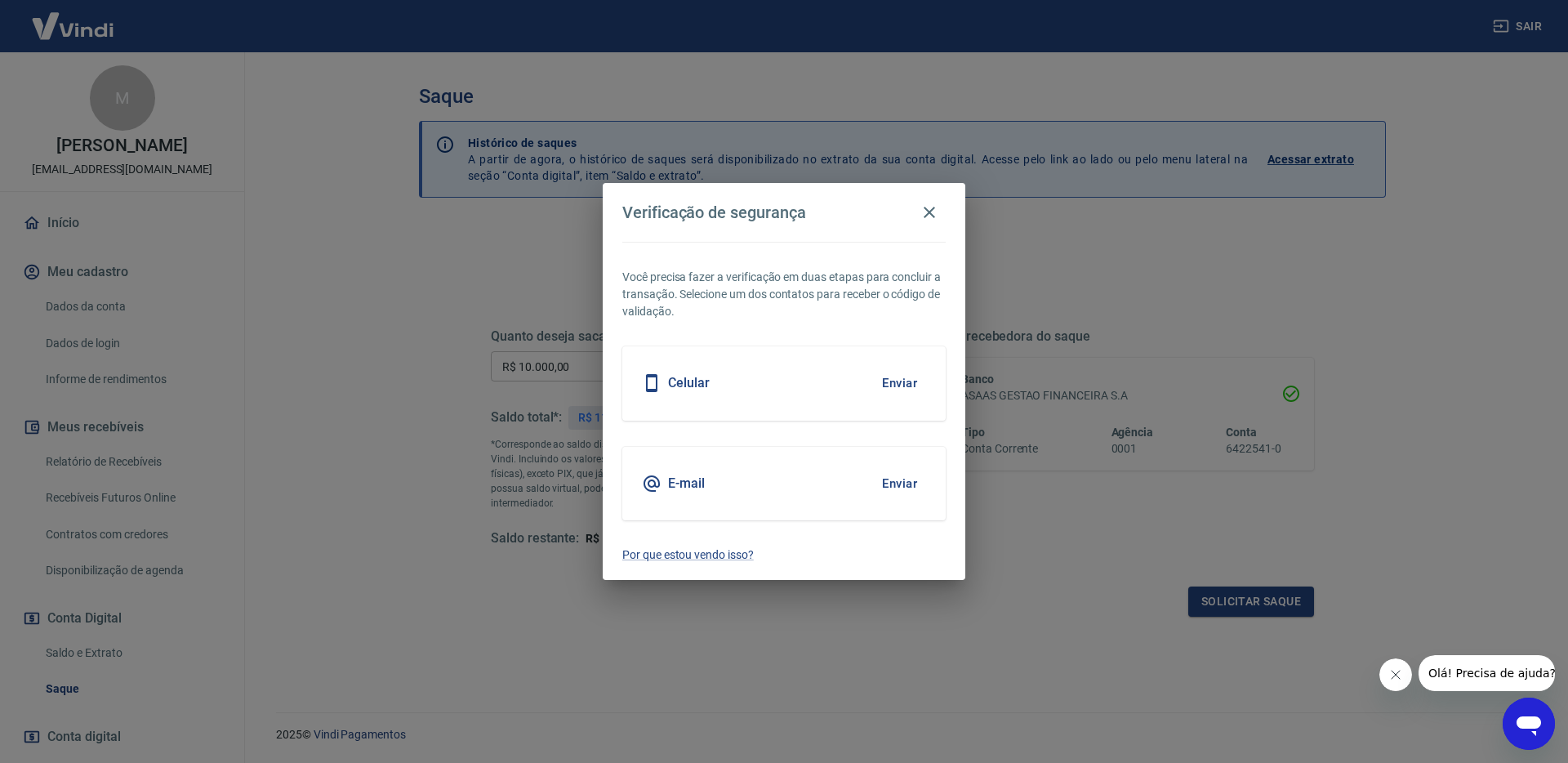
click at [921, 380] on button "Enviar" at bounding box center [899, 383] width 53 height 34
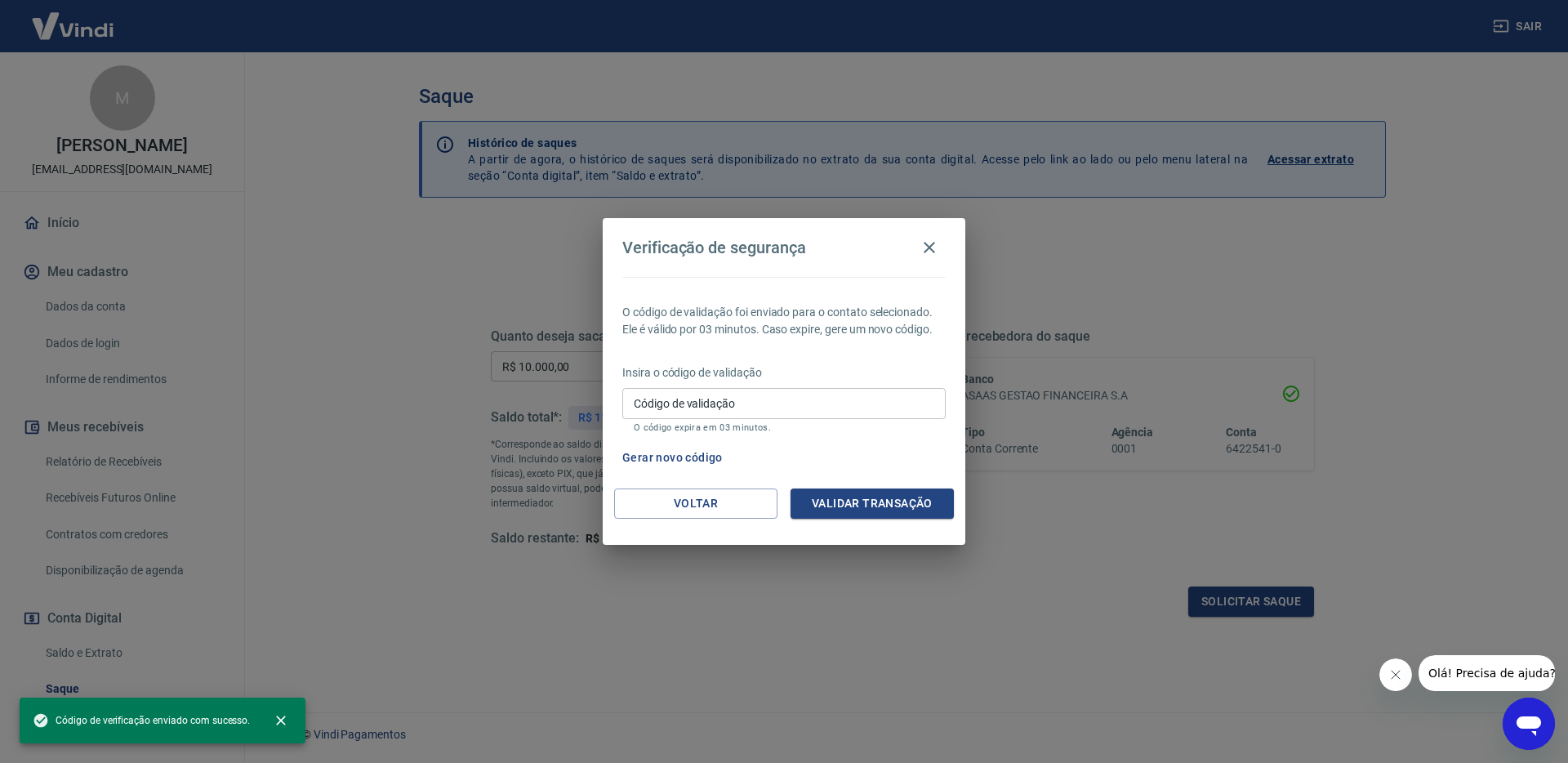
click at [792, 409] on input "Código de validação" at bounding box center [784, 403] width 323 height 30
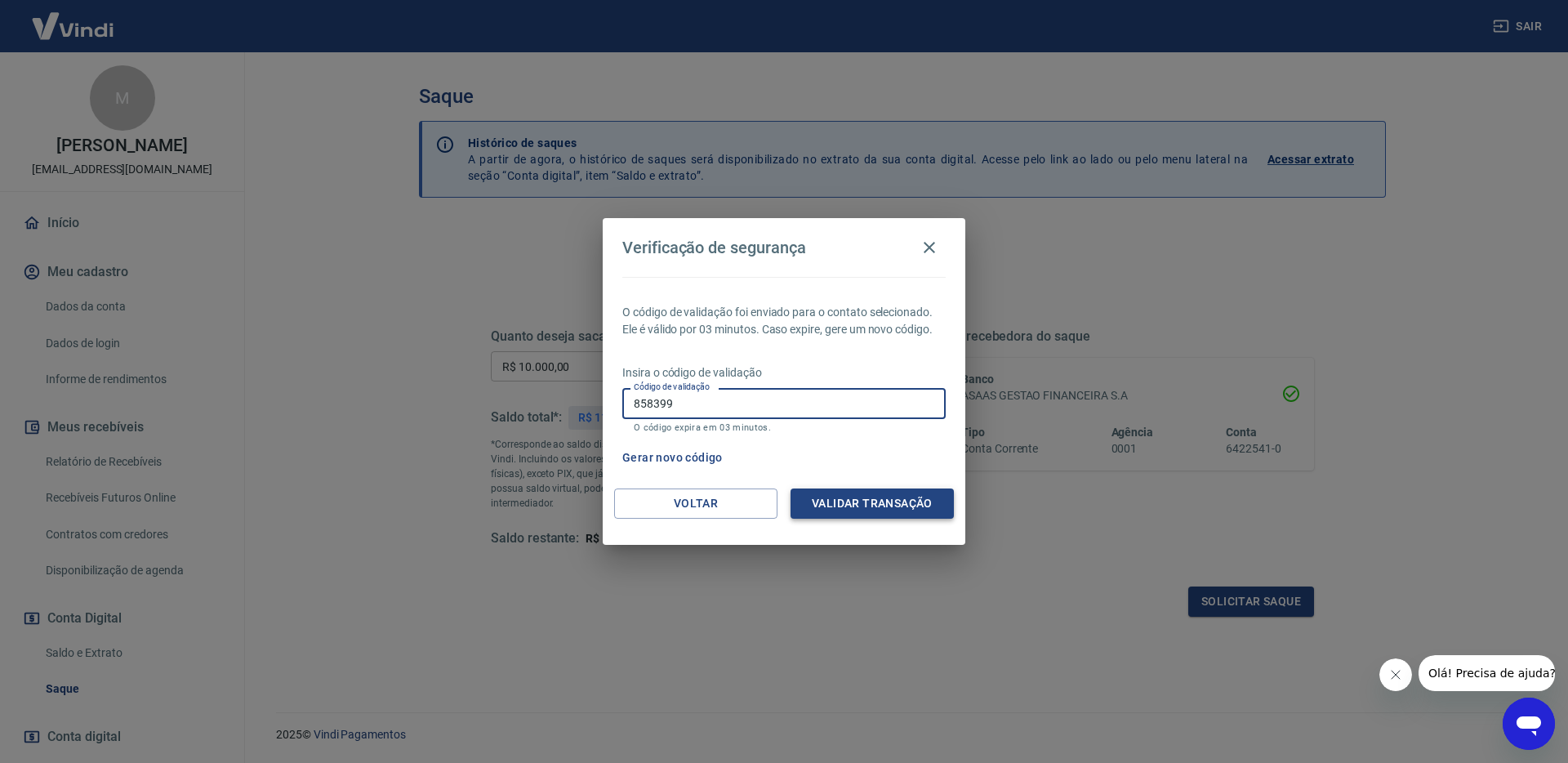
type input "858399"
click at [848, 495] on button "Validar transação" at bounding box center [872, 503] width 163 height 30
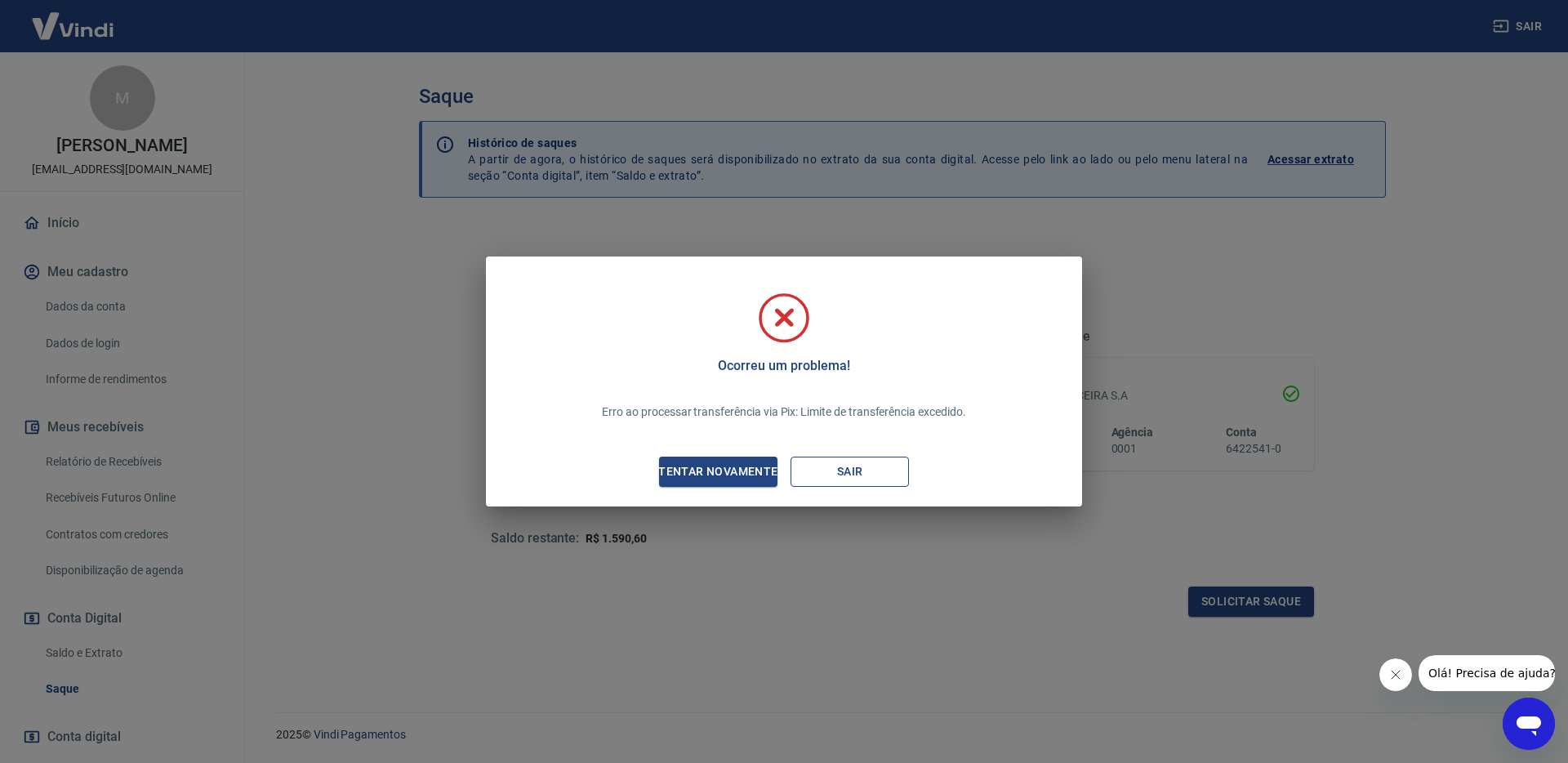
click at [880, 475] on button "Sair" at bounding box center [849, 472] width 118 height 30
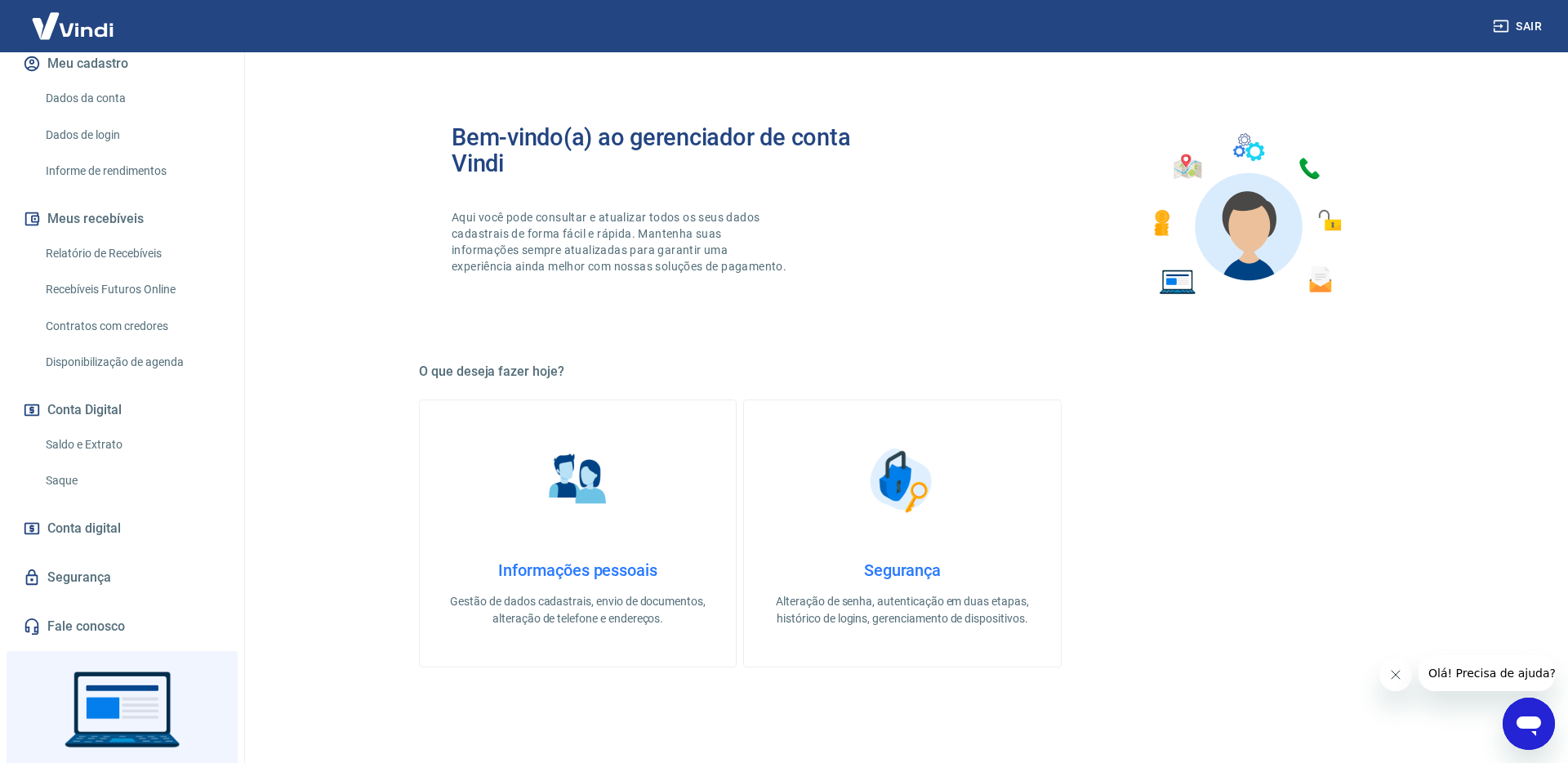
scroll to position [293, 0]
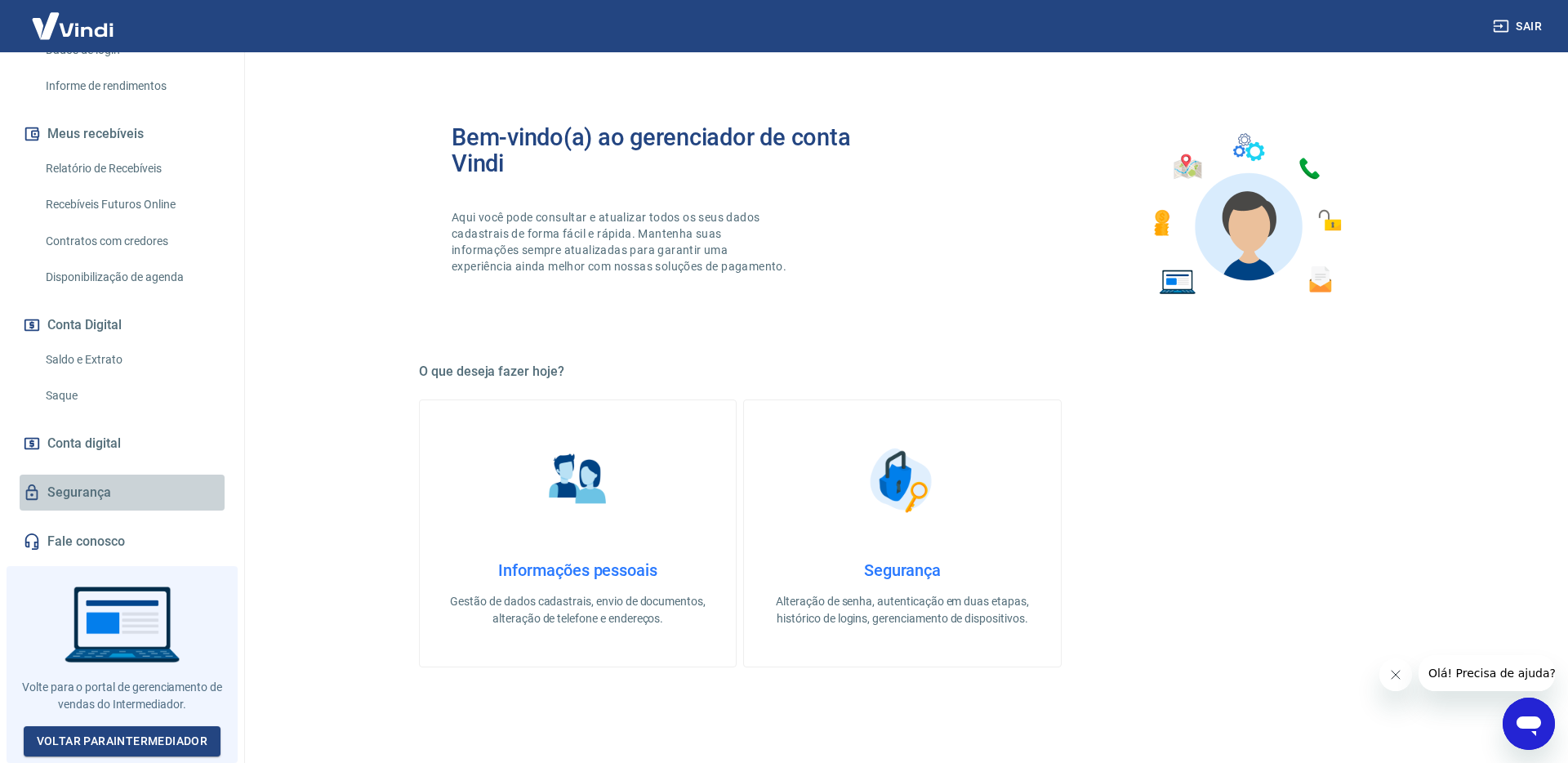
click at [122, 485] on link "Segurança" at bounding box center [122, 492] width 205 height 36
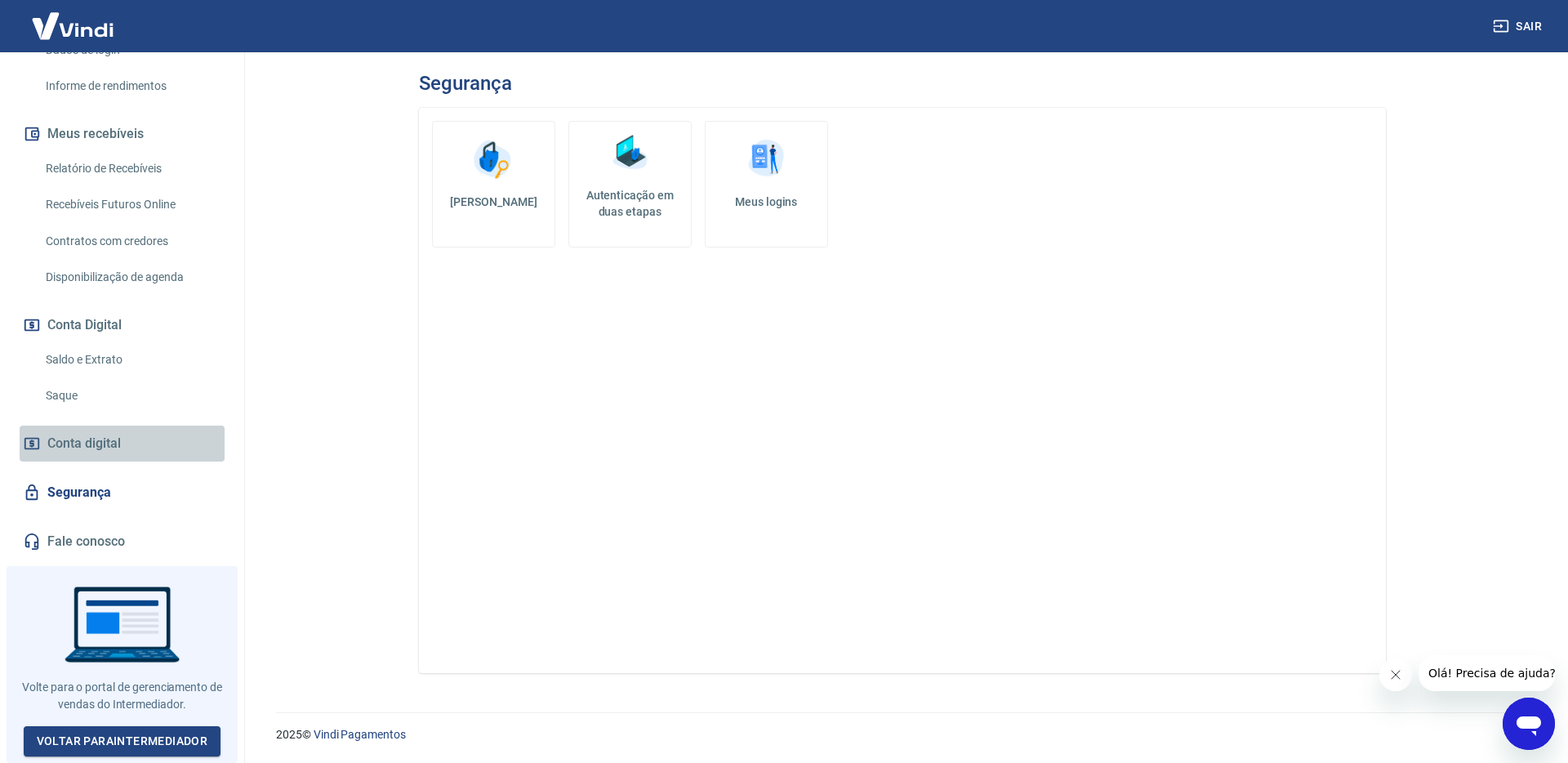
click at [134, 445] on link "Conta digital" at bounding box center [122, 444] width 205 height 36
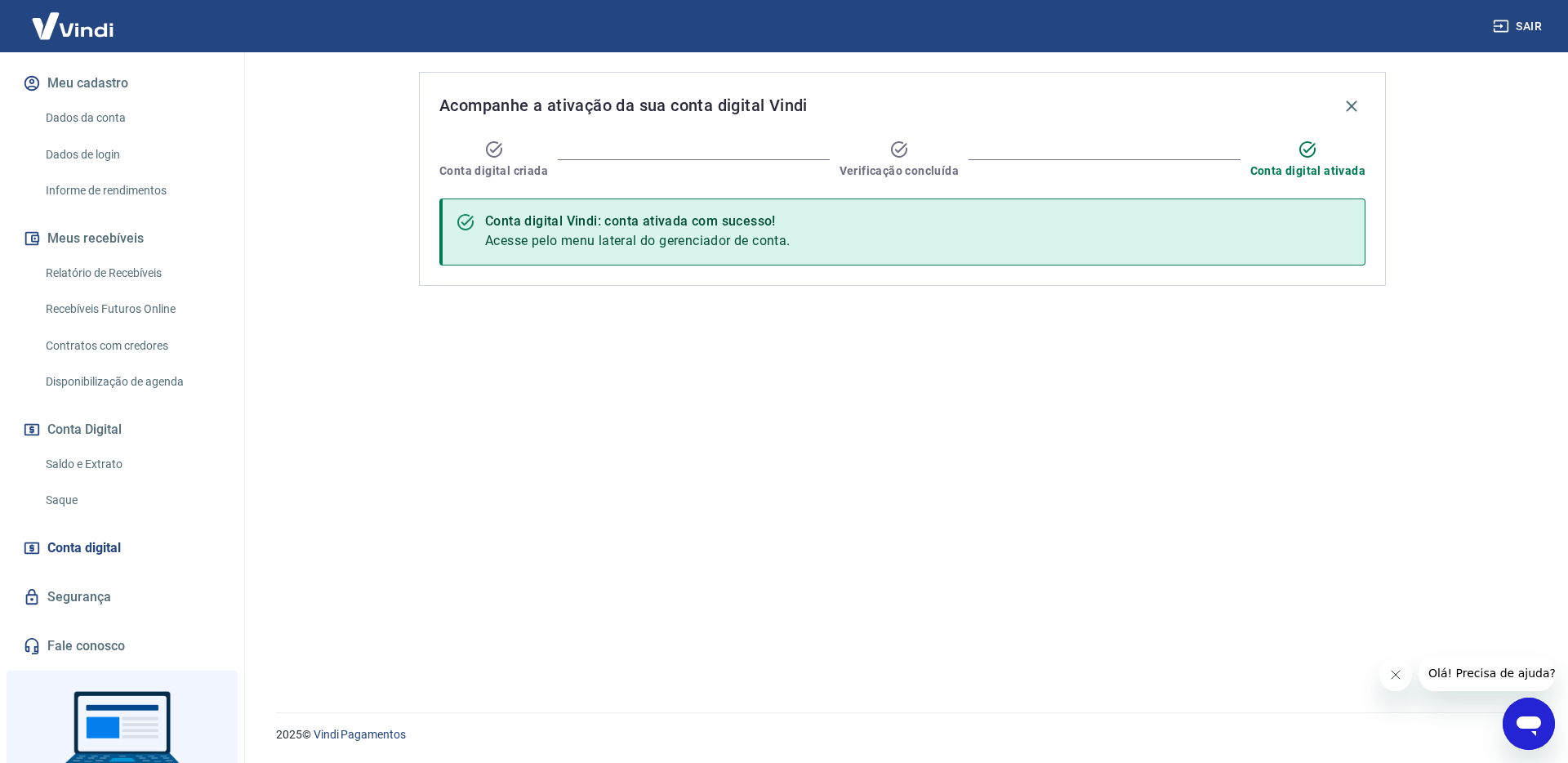
scroll to position [185, 0]
click at [112, 464] on link "Saldo e Extrato" at bounding box center [131, 468] width 185 height 34
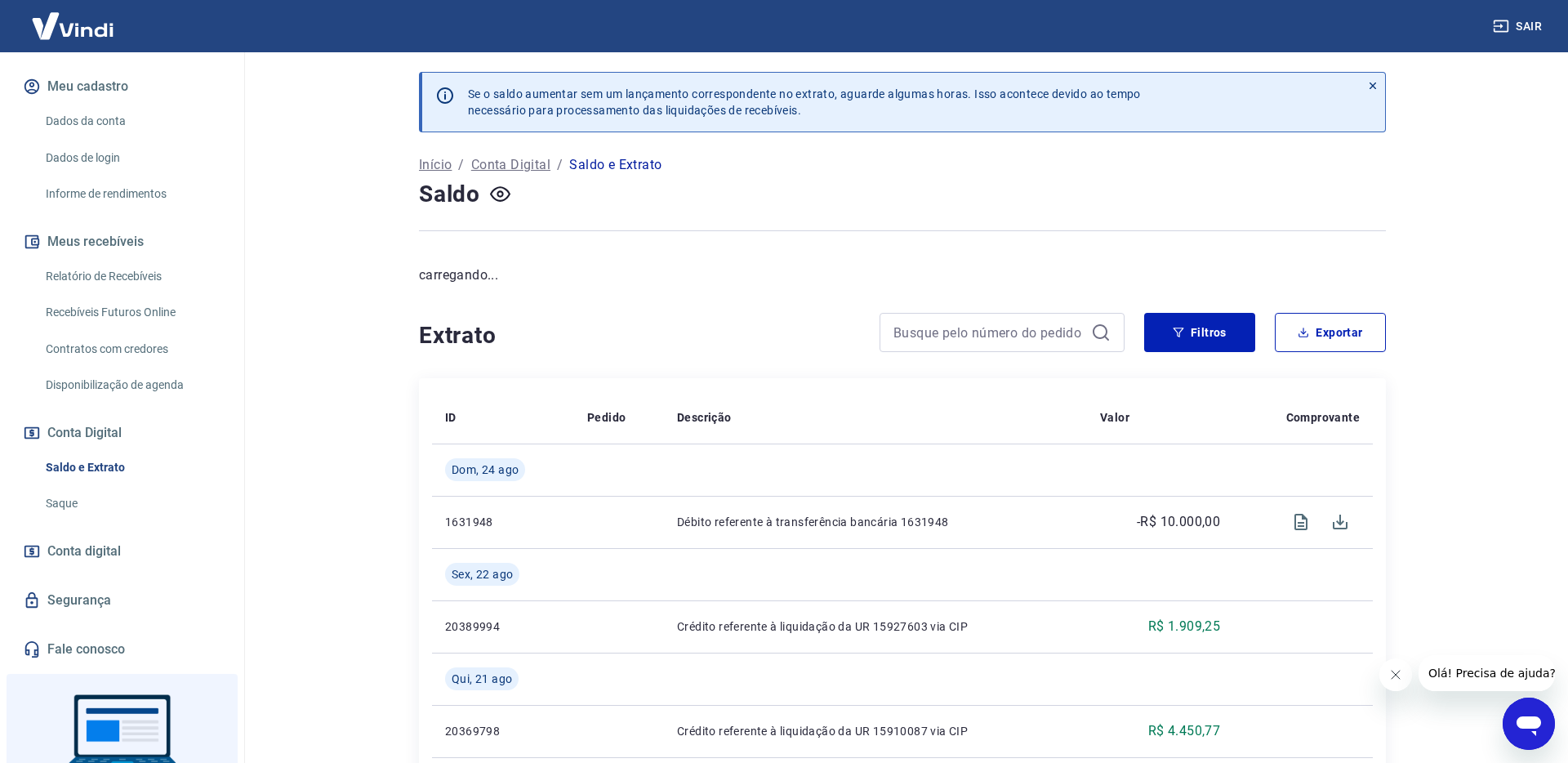
click at [124, 495] on link "Saque" at bounding box center [131, 504] width 185 height 34
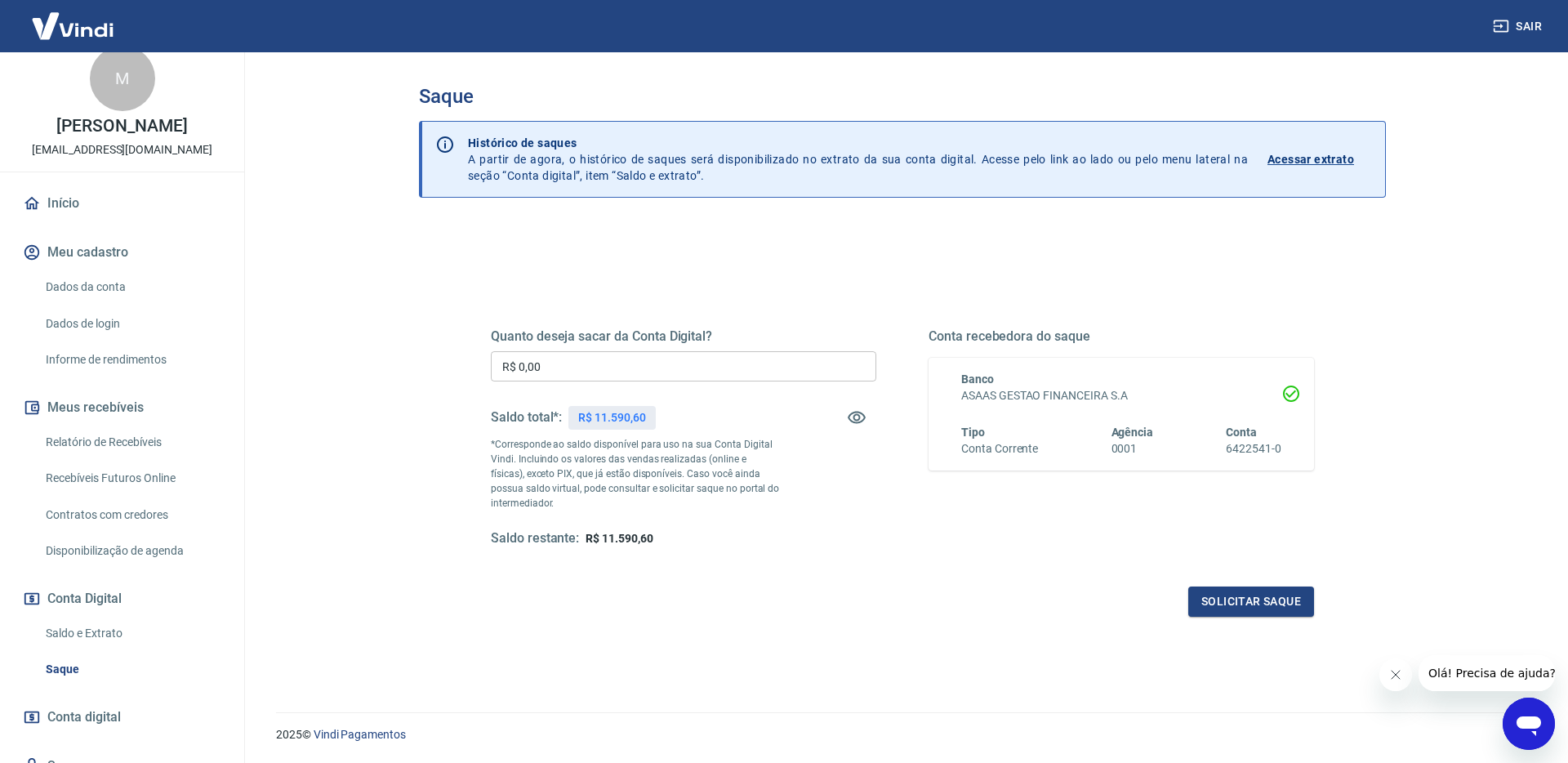
scroll to position [19, 0]
